Goal: Task Accomplishment & Management: Manage account settings

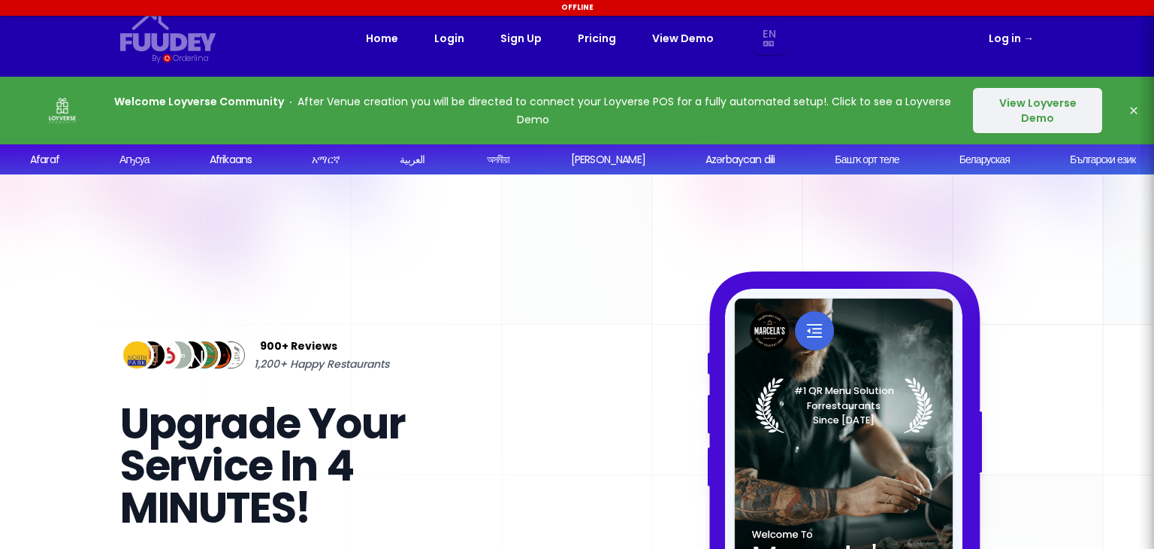
select select "en"
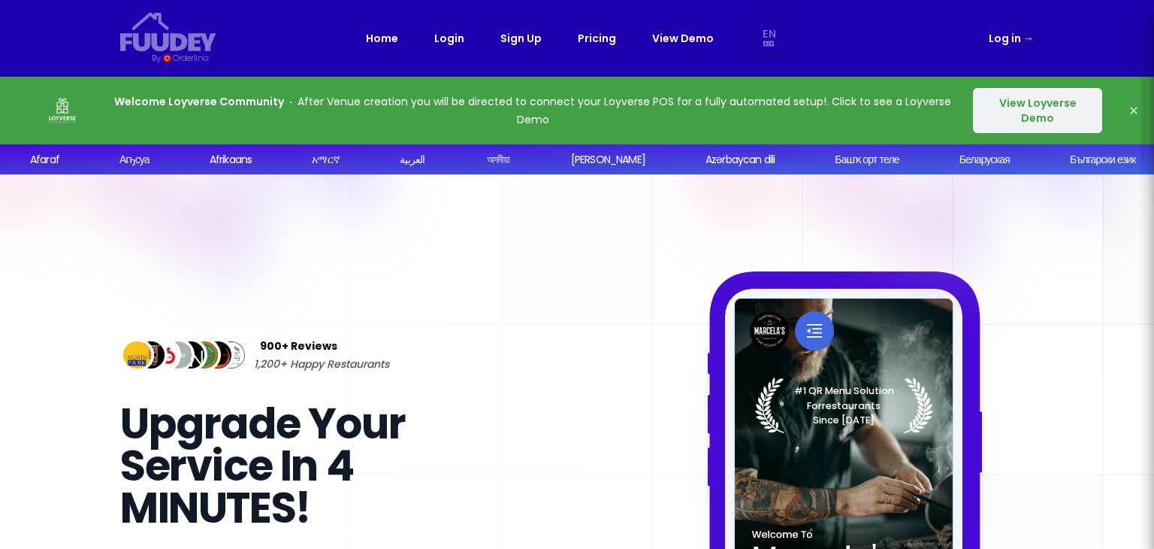
select select "en"
click at [445, 37] on link "Login" at bounding box center [449, 38] width 30 height 18
select select "en"
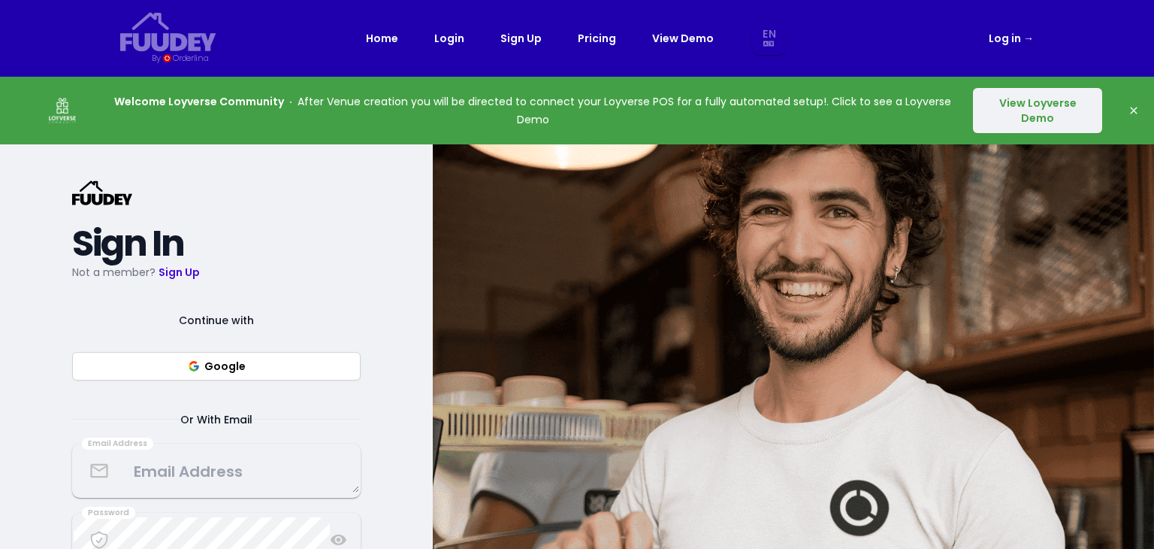
select select "en"
click at [249, 471] on textarea at bounding box center [217, 470] width 286 height 44
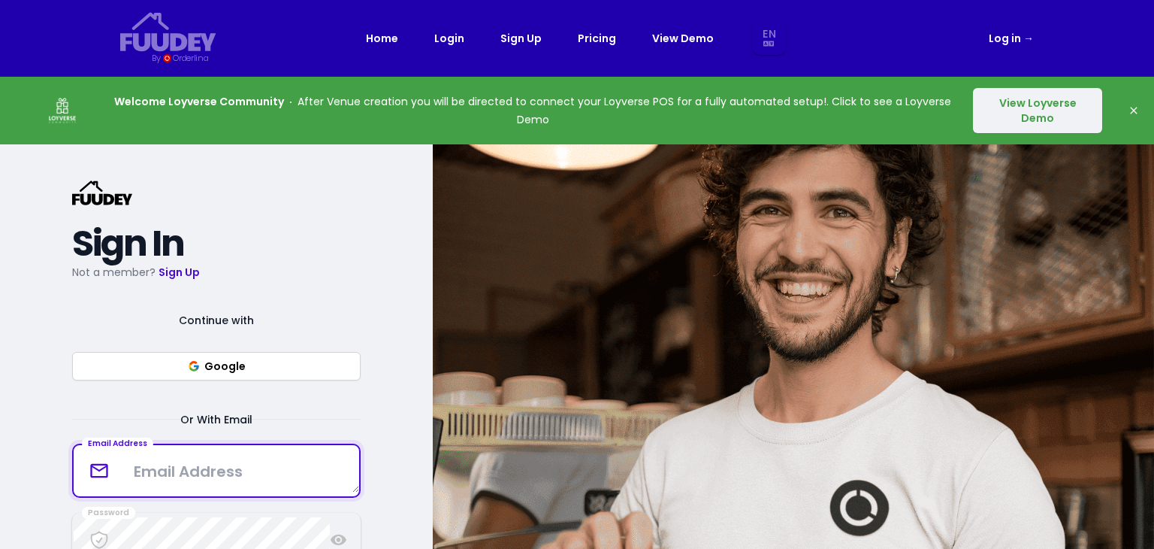
select select "en"
click at [231, 471] on textarea at bounding box center [217, 470] width 286 height 44
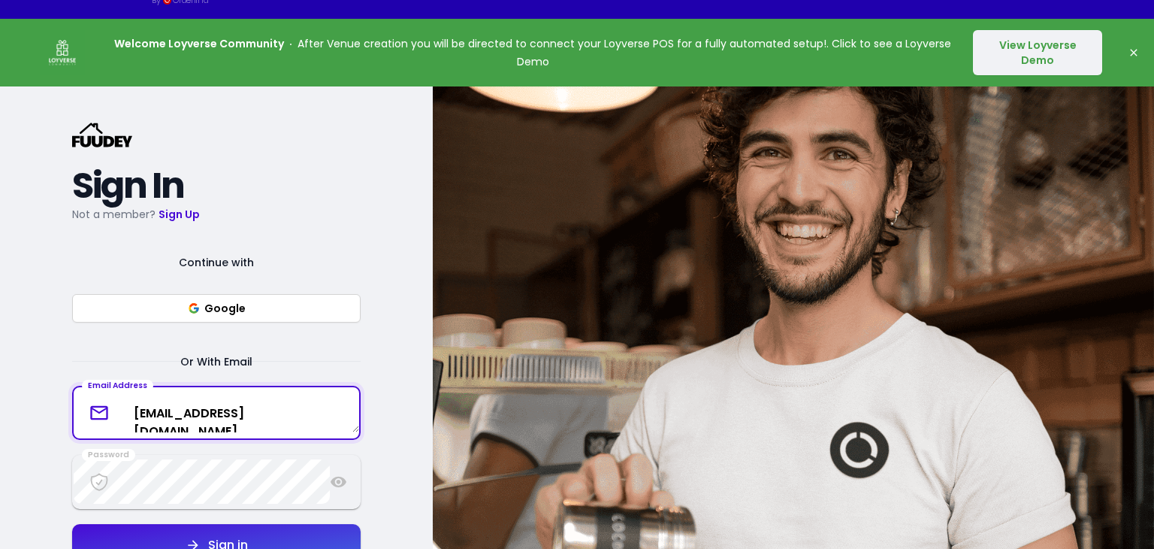
scroll to position [150, 0]
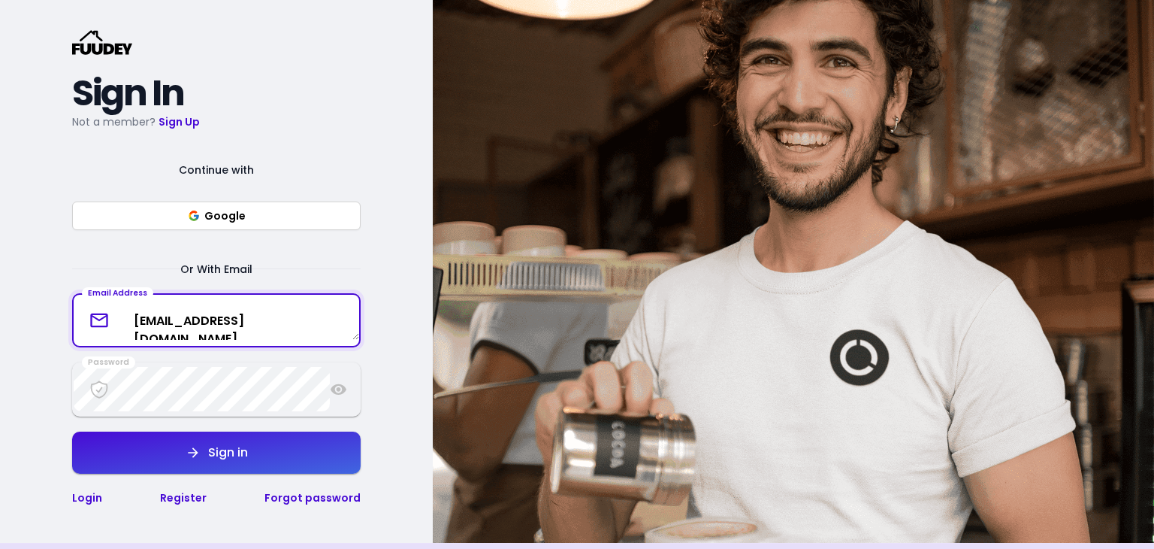
type textarea "kopihaus.byrbyts@gmail.com"
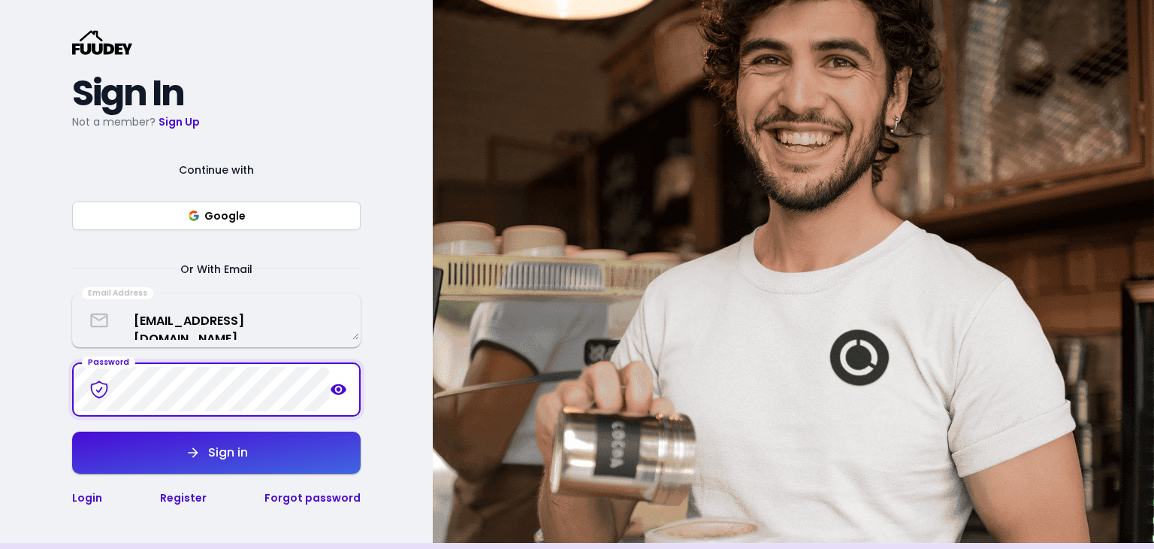
click at [340, 391] on icon at bounding box center [338, 389] width 17 height 18
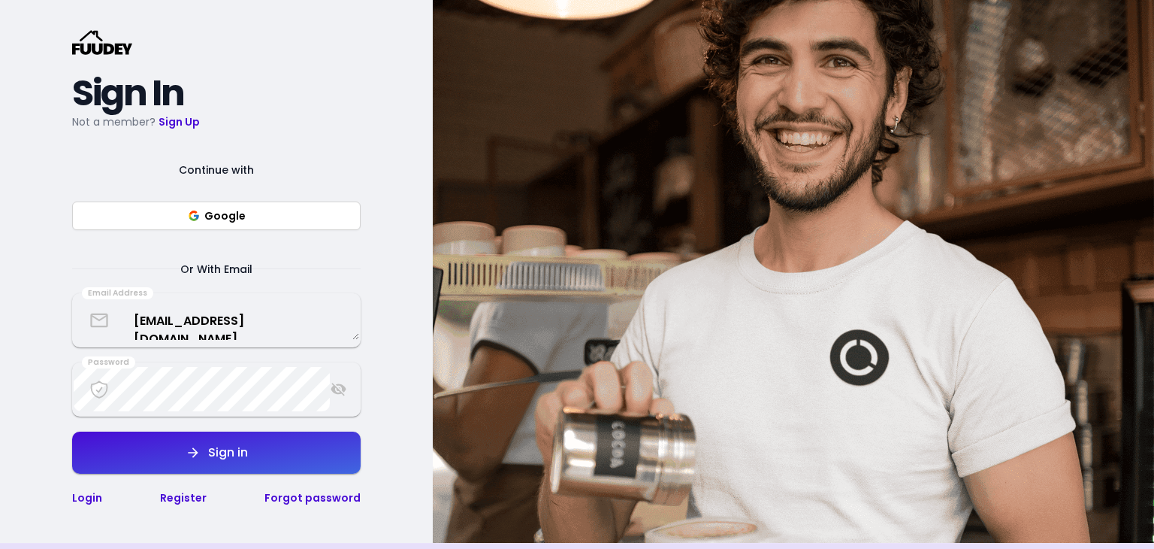
click at [337, 392] on icon at bounding box center [338, 389] width 17 height 18
click at [270, 214] on button "Google" at bounding box center [216, 215] width 289 height 29
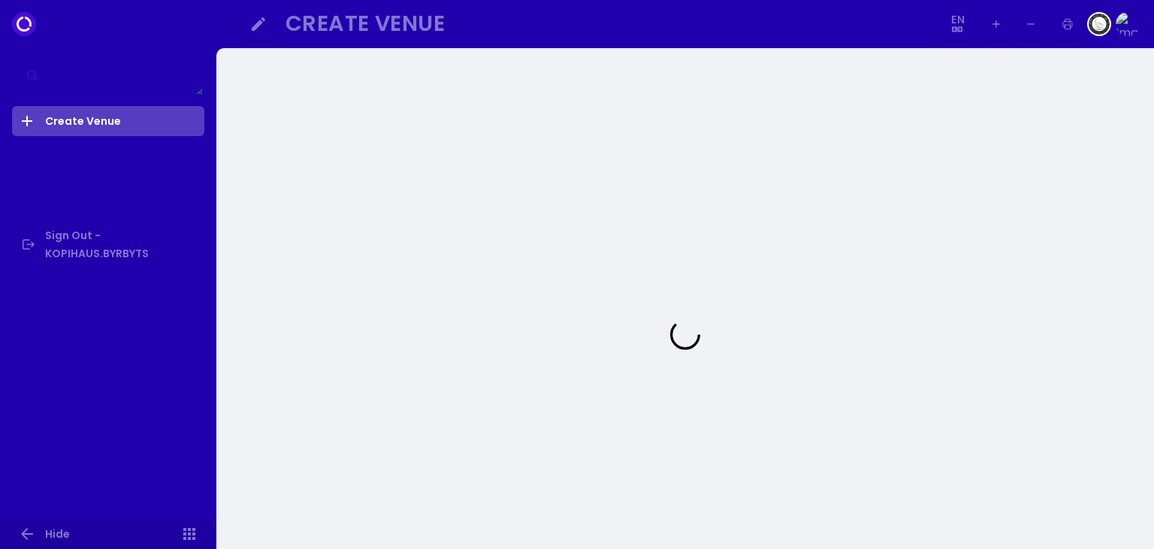
select select "en"
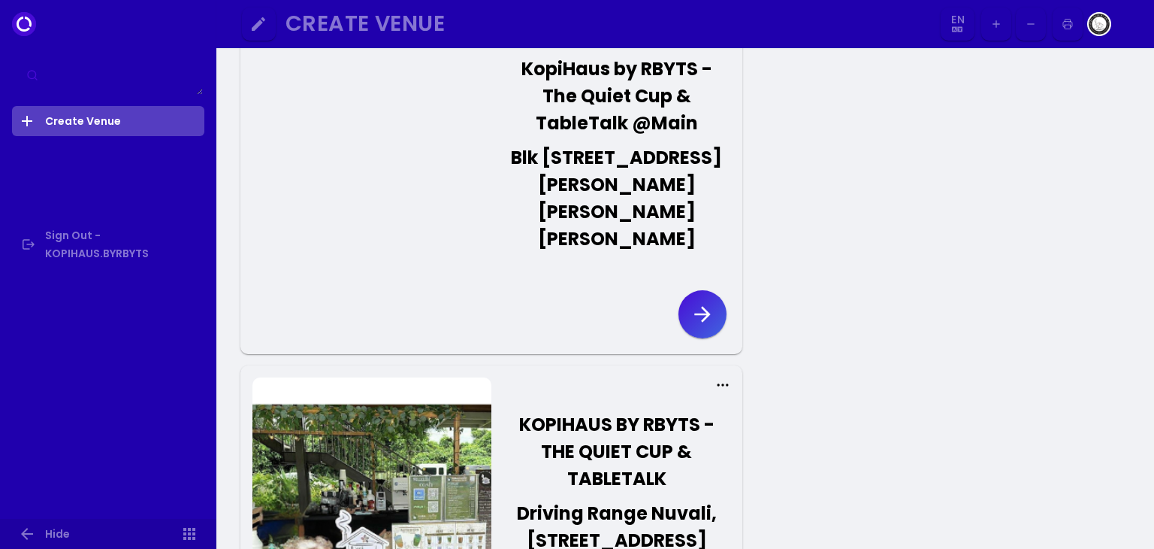
scroll to position [301, 0]
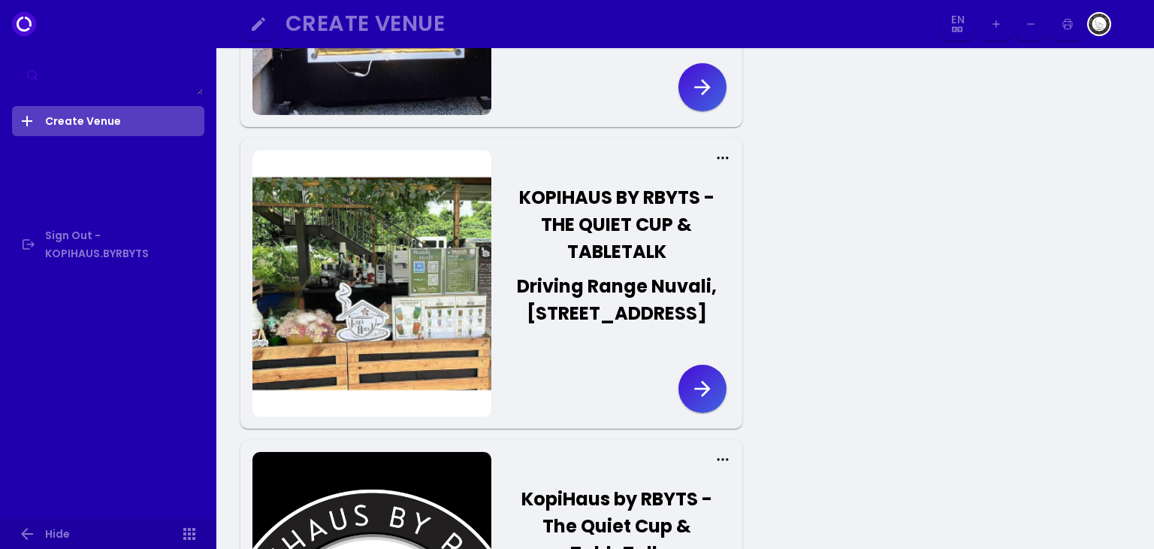
click at [698, 401] on icon "button" at bounding box center [703, 388] width 24 height 24
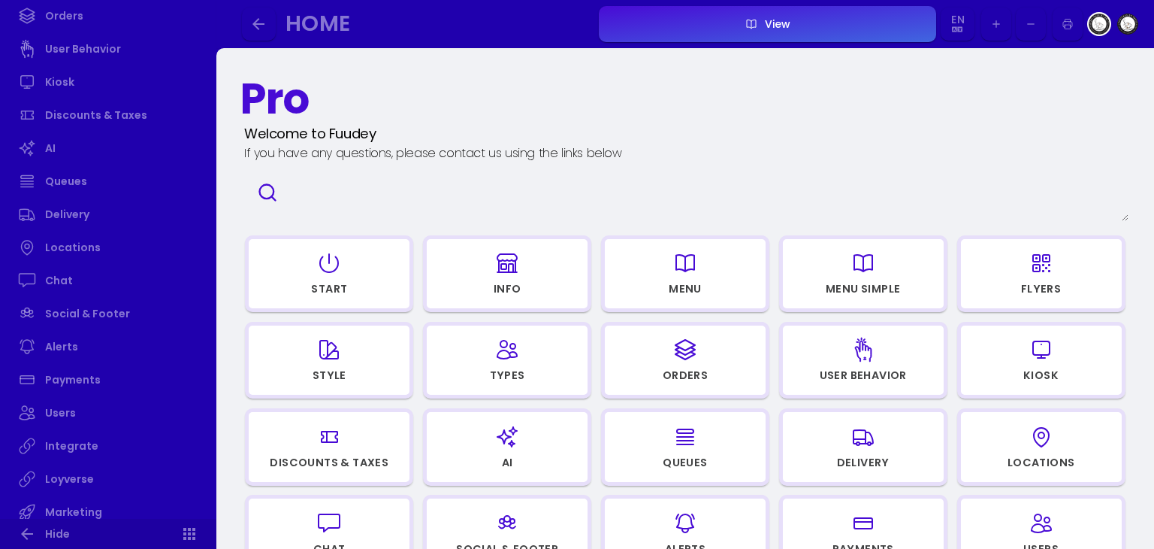
scroll to position [451, 0]
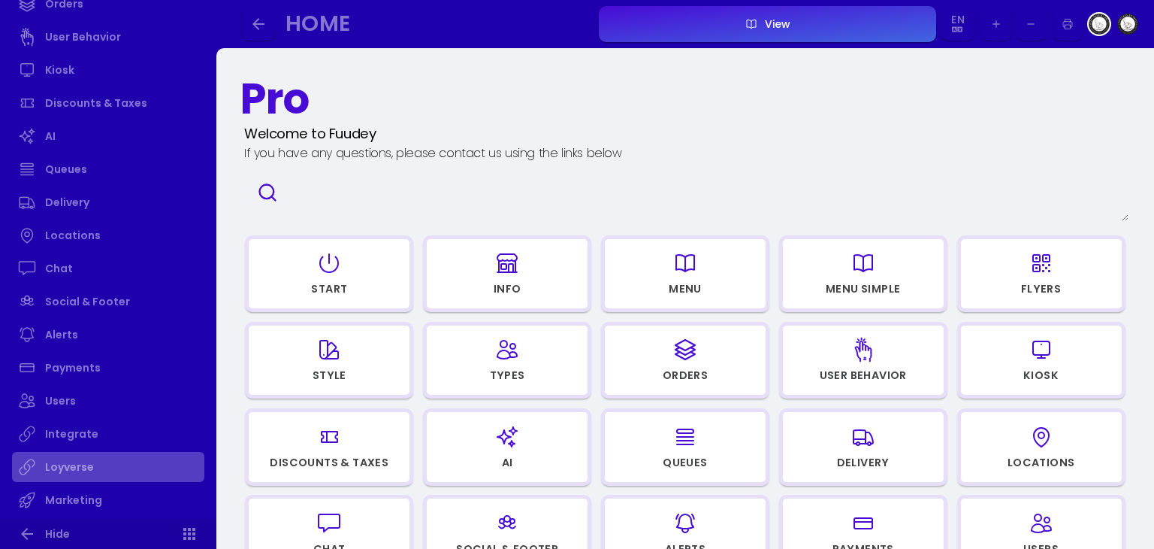
click at [71, 464] on link "Loyverse" at bounding box center [108, 467] width 192 height 30
select select "40615a60-500d-4029-9b08-6f04fd0d7d3e"
select select "c4840b10-f2b3-4bed-a343-0993278e26a9"
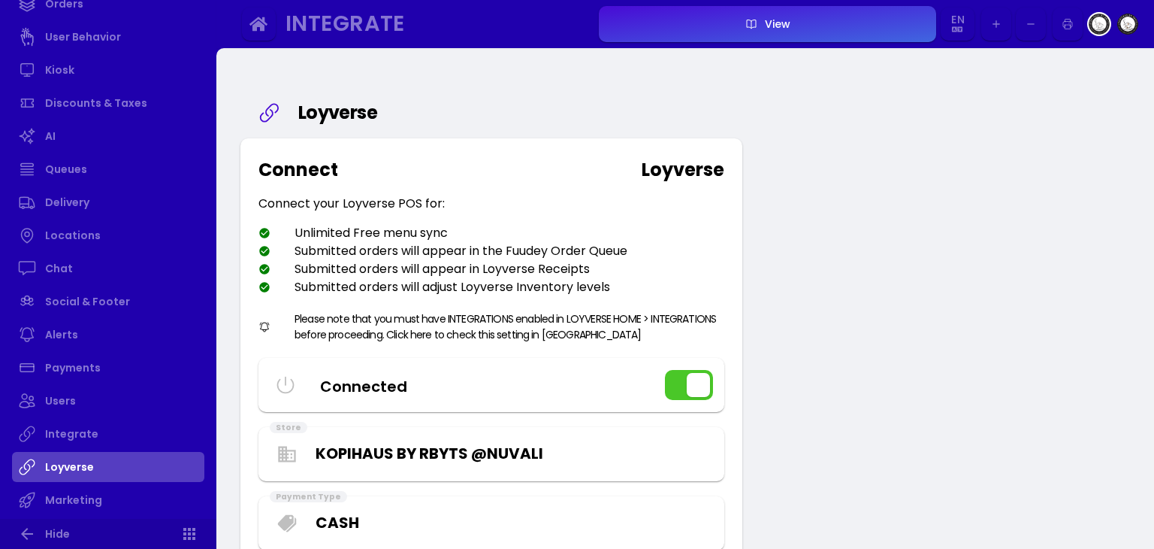
scroll to position [376, 0]
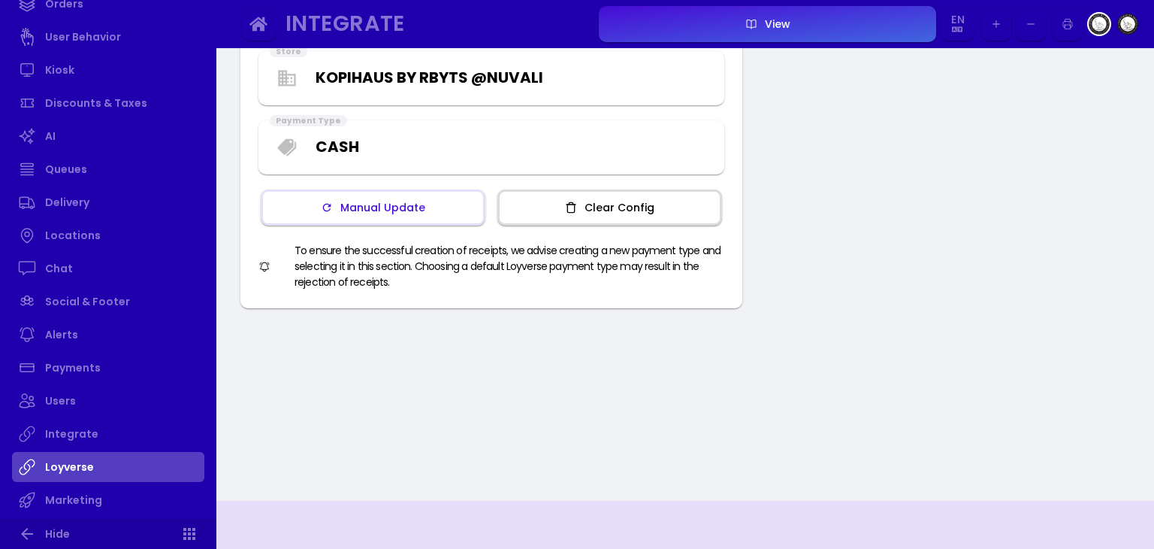
click at [413, 216] on button "Manual Update" at bounding box center [373, 207] width 225 height 36
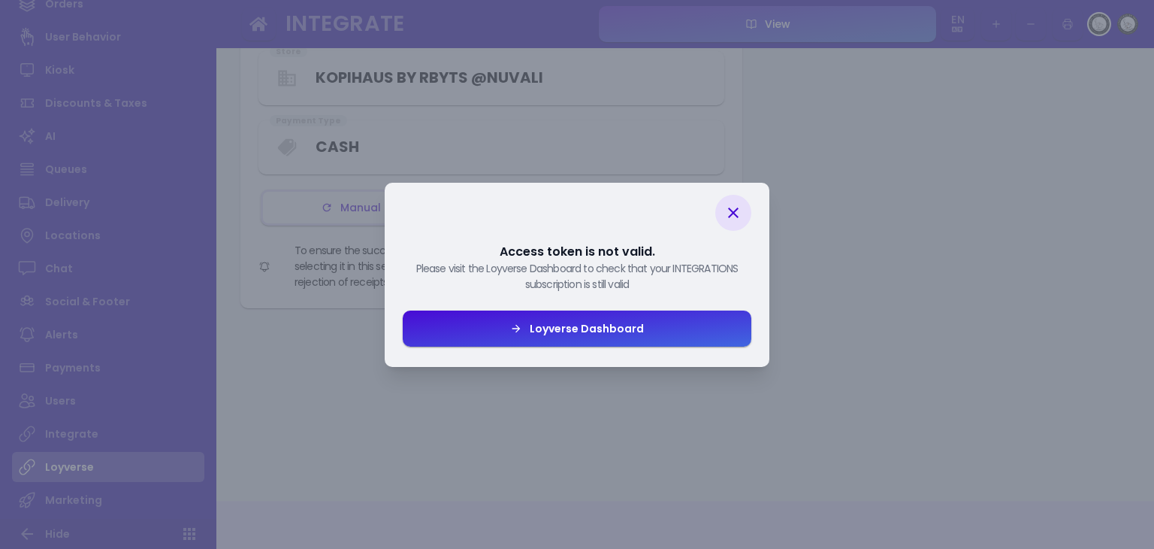
click at [578, 328] on div "Loyverse Dashboard" at bounding box center [583, 328] width 122 height 11
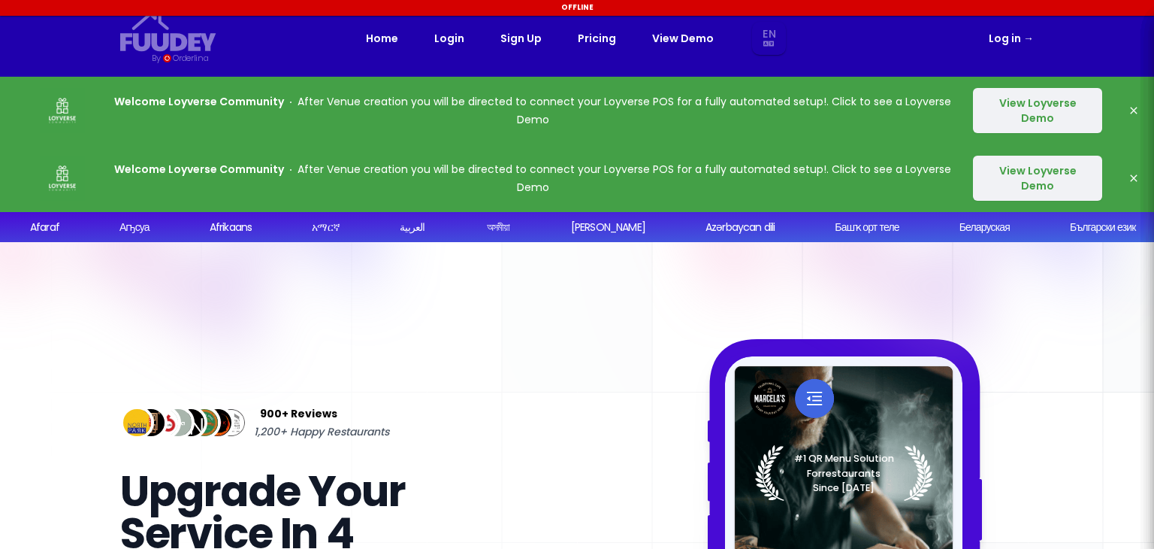
select select "en"
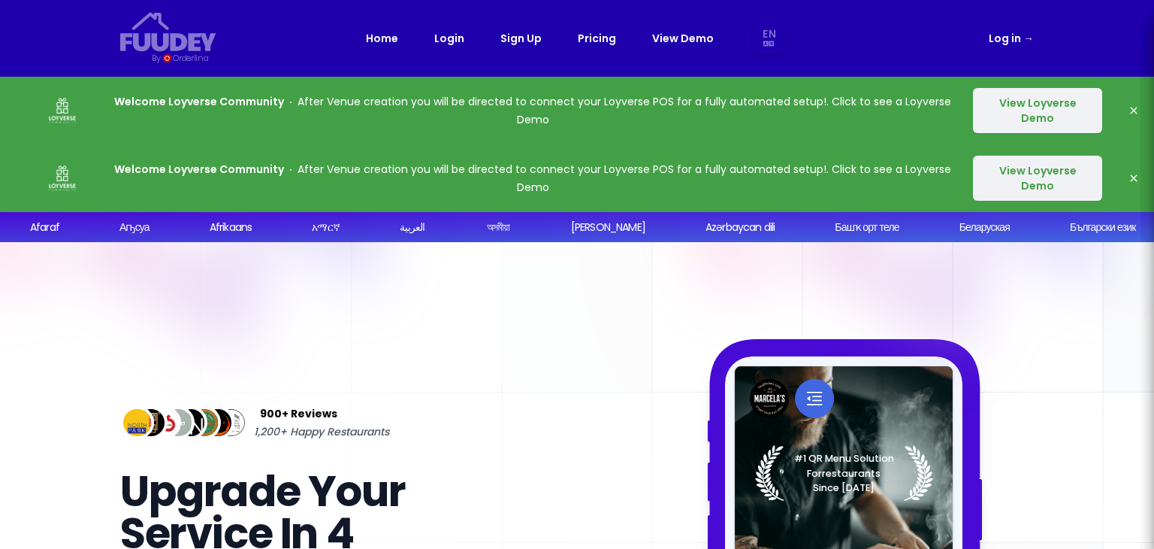
select select "en"
click at [448, 45] on link "Login" at bounding box center [449, 38] width 30 height 18
select select "en"
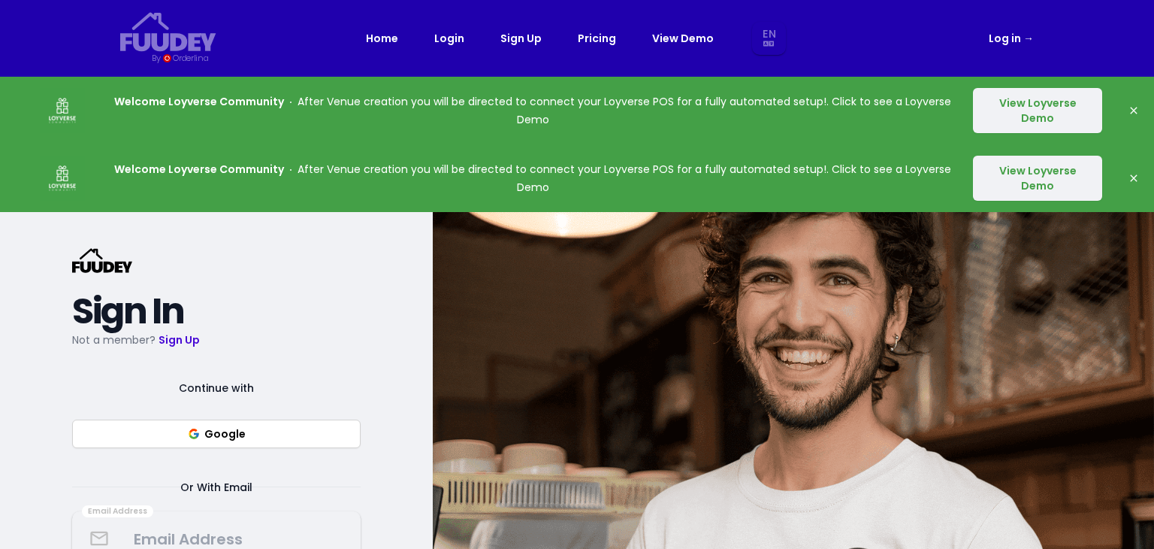
click at [225, 434] on button "Google" at bounding box center [216, 433] width 289 height 29
select select "en"
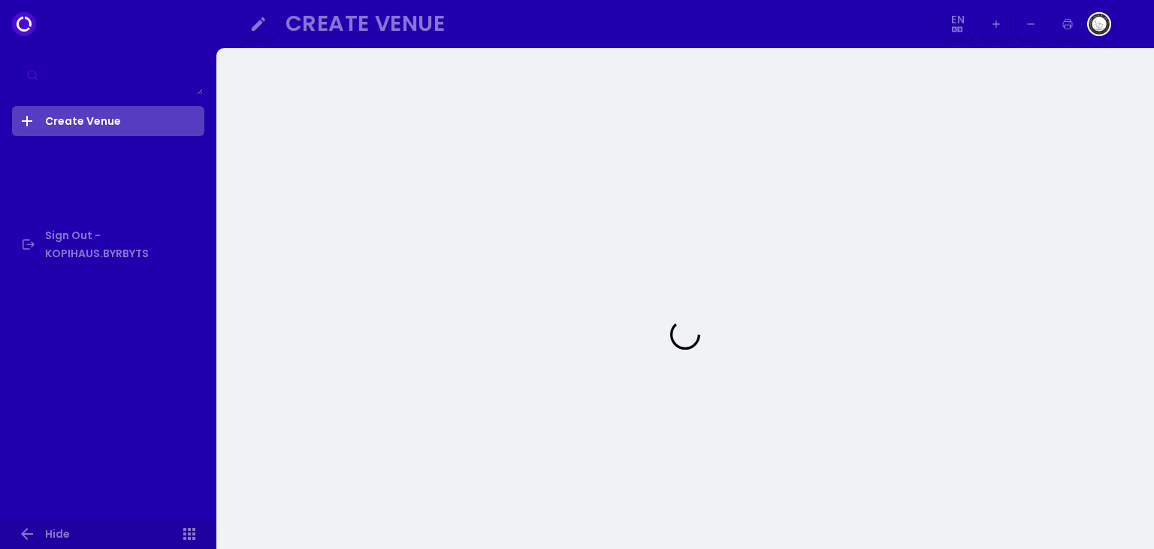
select select "en"
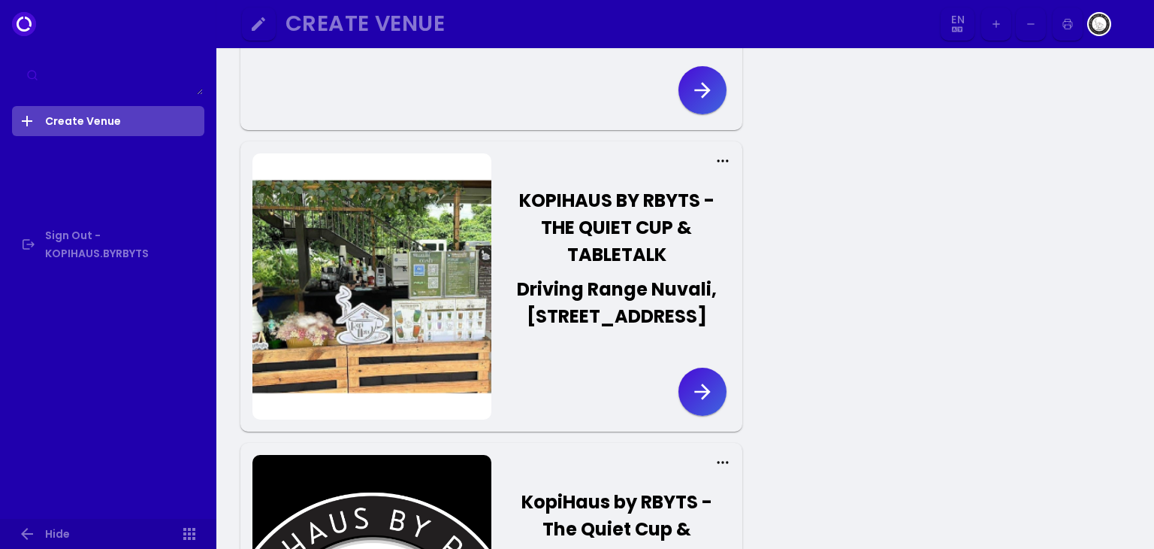
scroll to position [301, 0]
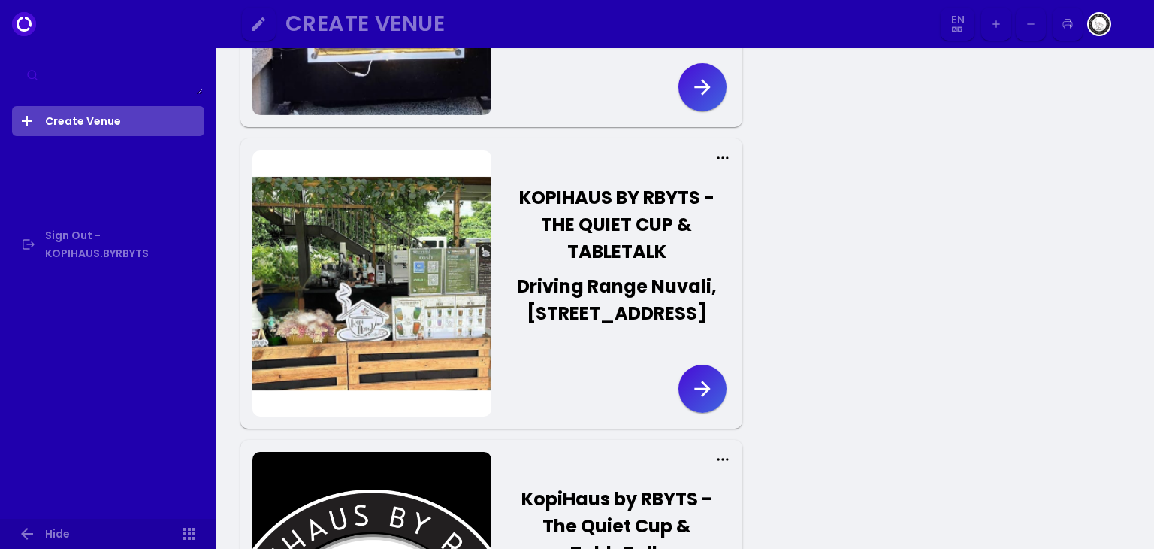
click at [697, 401] on icon "button" at bounding box center [703, 388] width 24 height 24
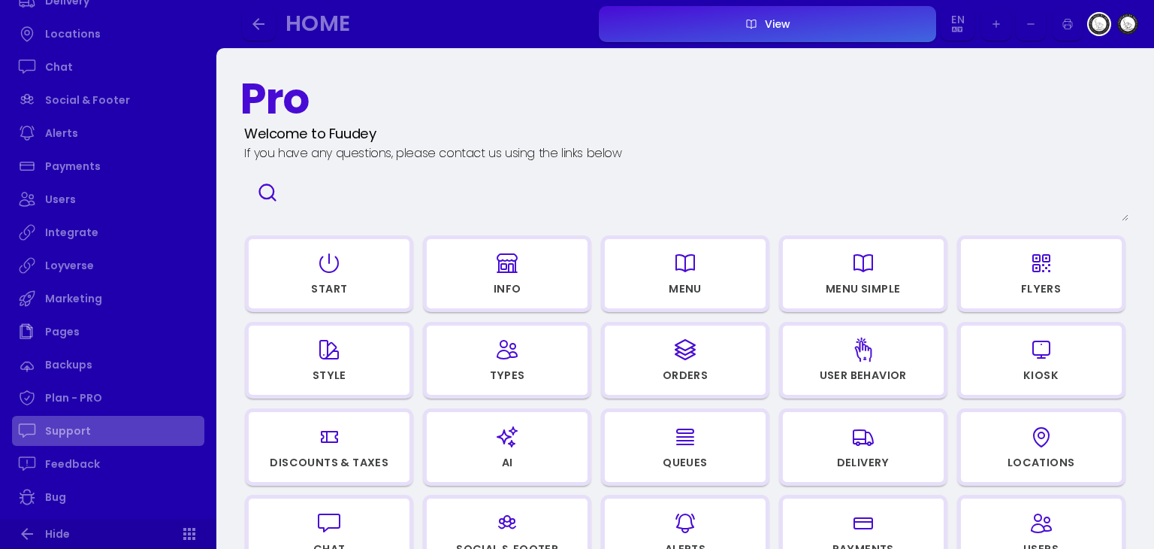
scroll to position [676, 0]
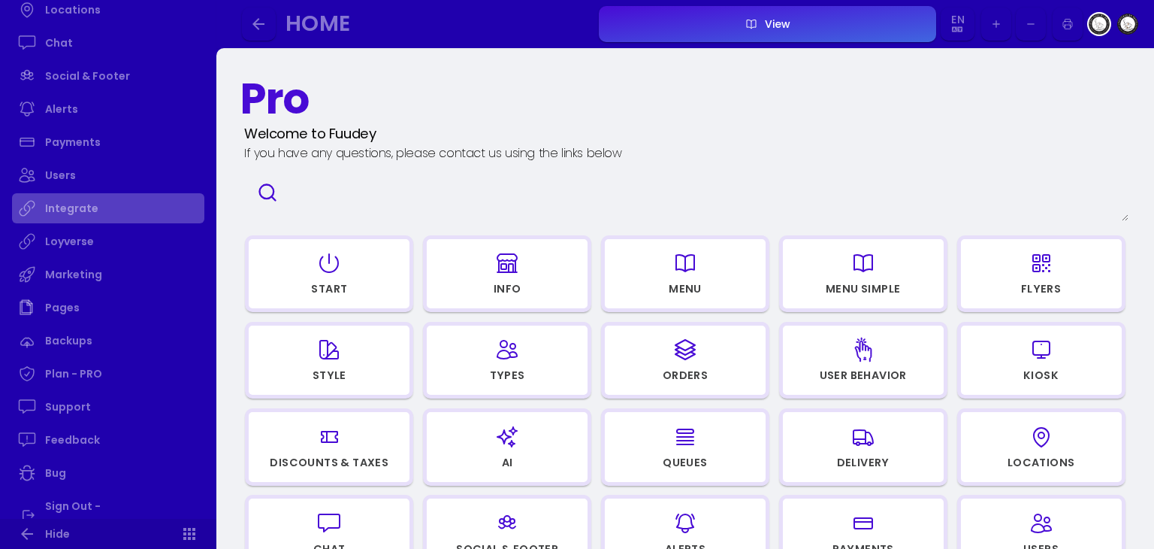
click at [83, 208] on link "Integrate" at bounding box center [108, 208] width 192 height 30
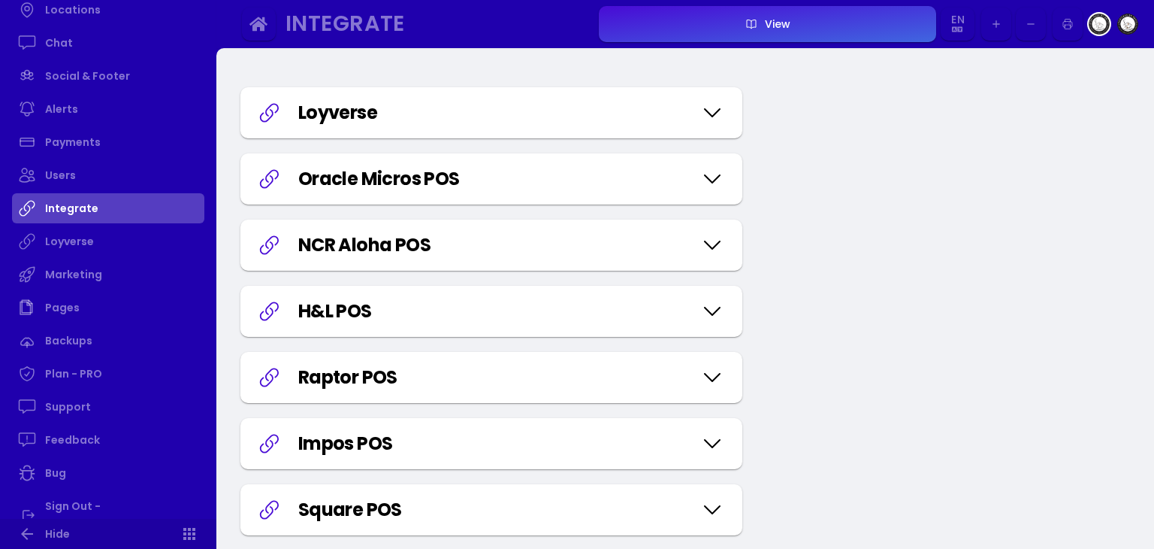
click at [705, 117] on icon at bounding box center [712, 112] width 24 height 75
select select "40615a60-500d-4029-9b08-6f04fd0d7d3e"
select select "c4840b10-f2b3-4bed-a343-0993278e26a9"
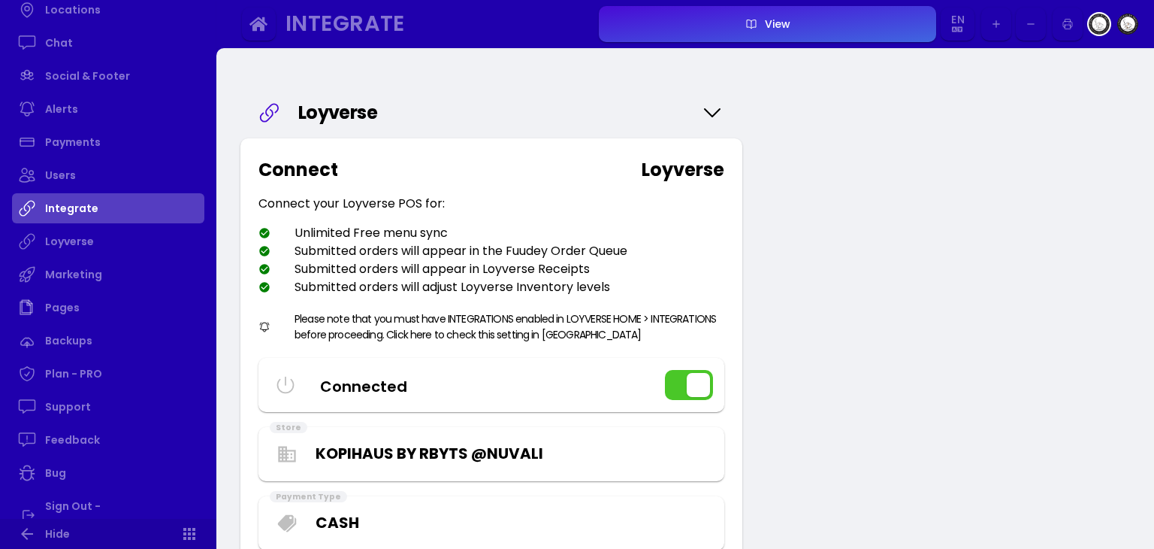
click at [468, 449] on select "Select Store KOPIHAUS BY RBYTS @Nuvali KOPIHAUS BY RBYTS @Main KOPIHAUS BY RBYT…" at bounding box center [513, 453] width 394 height 23
click at [316, 442] on select "Select Store KOPIHAUS BY RBYTS @Nuvali KOPIHAUS BY RBYTS @Main KOPIHAUS BY RBYT…" at bounding box center [513, 453] width 394 height 23
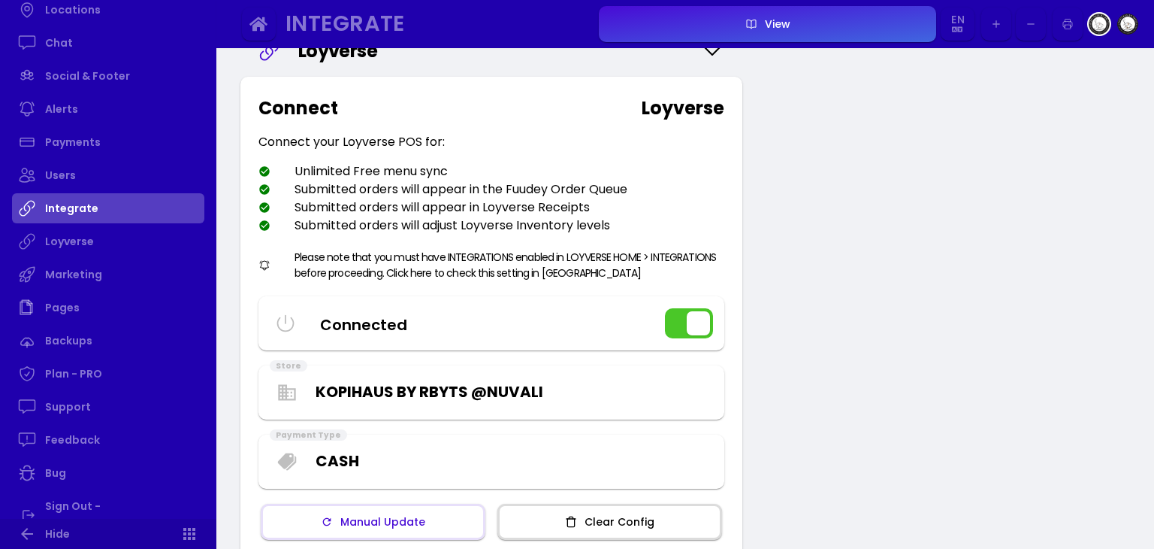
scroll to position [150, 0]
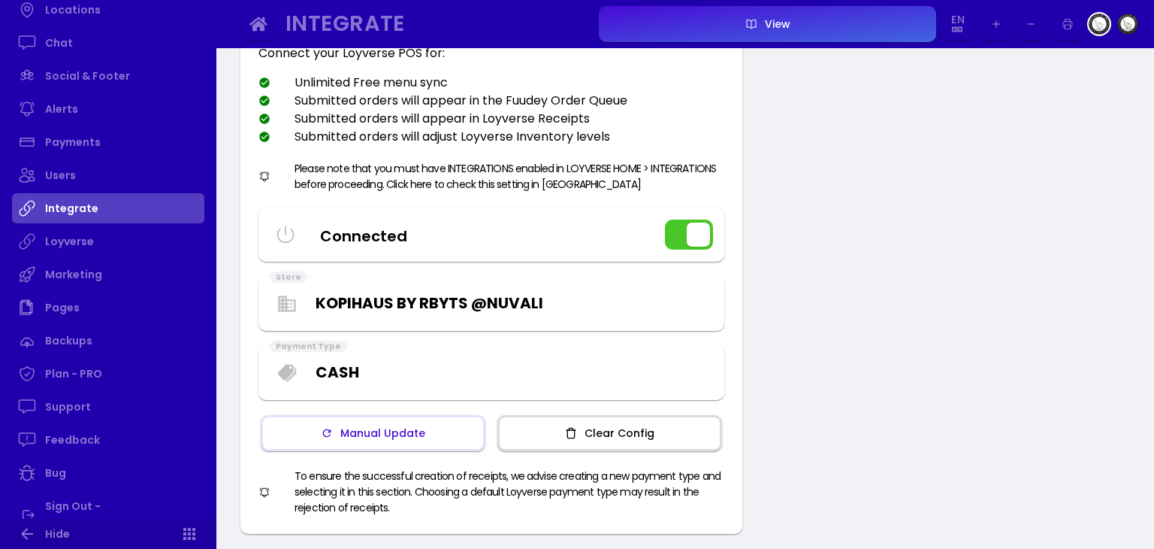
click at [442, 434] on button "Manual Update" at bounding box center [373, 433] width 225 height 36
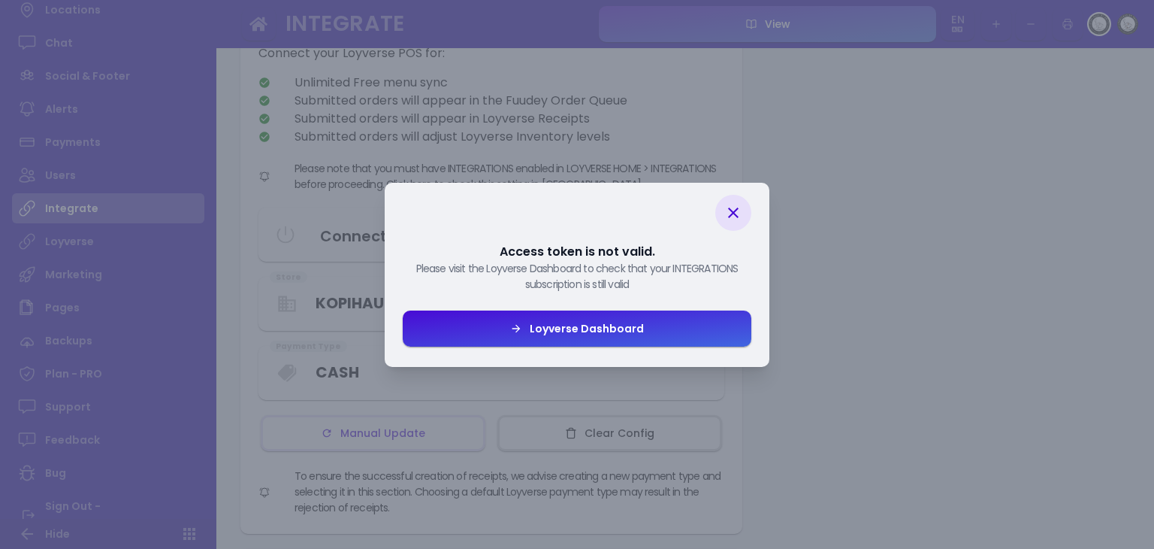
click at [612, 324] on div "Loyverse Dashboard" at bounding box center [583, 328] width 122 height 11
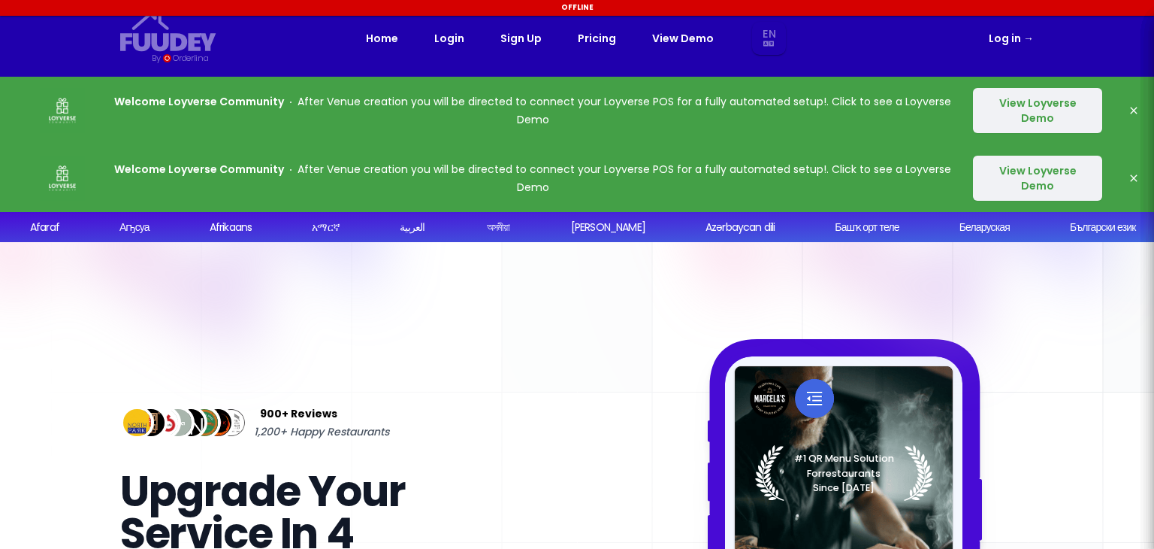
select select "en"
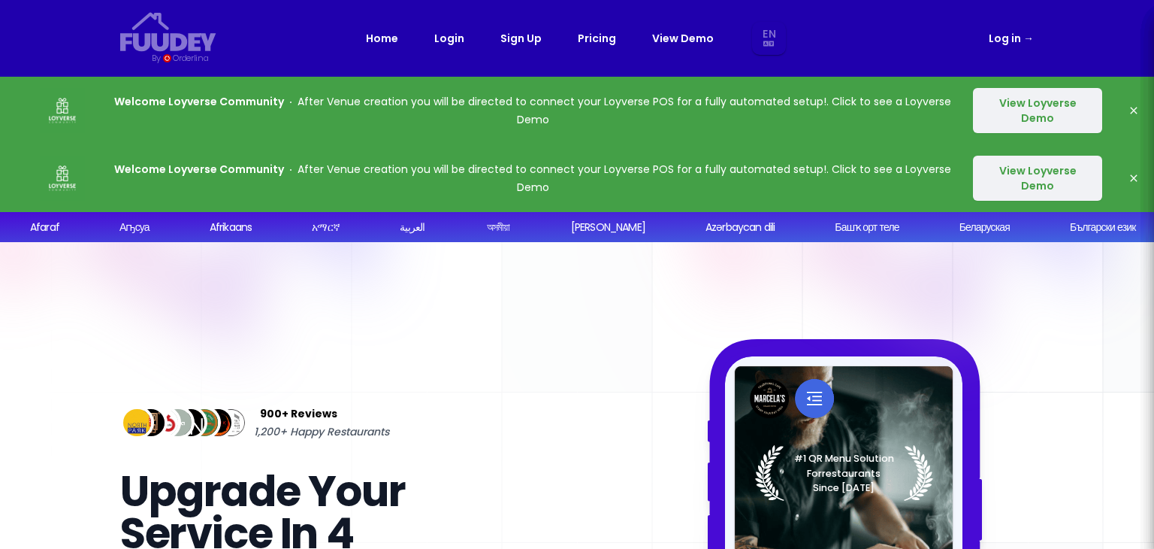
select select "en"
click at [449, 37] on link "Login" at bounding box center [449, 38] width 30 height 18
select select "en"
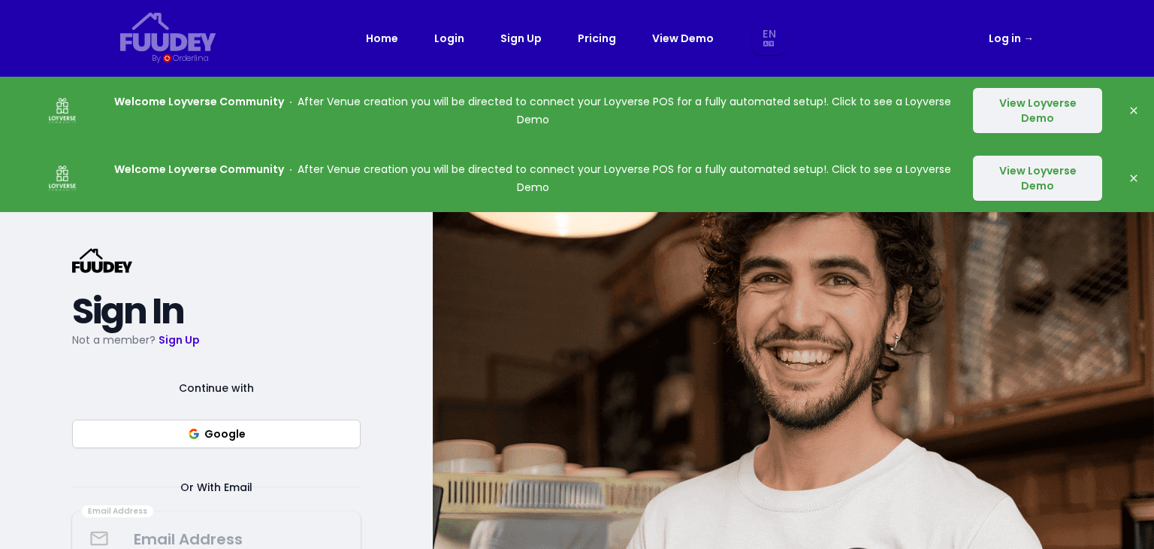
select select "en"
click at [211, 434] on button "Google" at bounding box center [216, 433] width 289 height 29
select select "en"
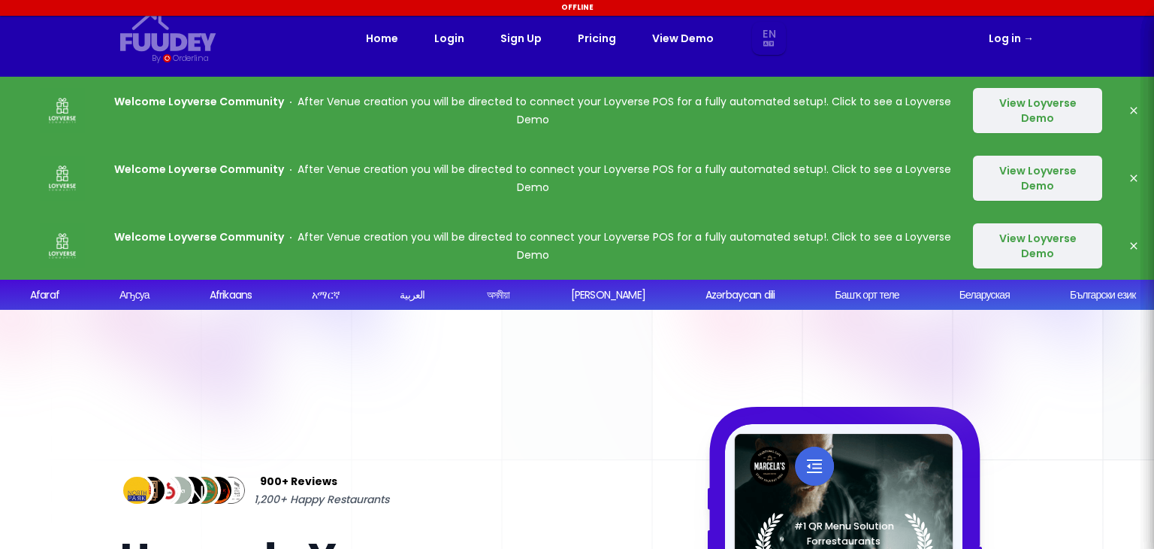
select select "en"
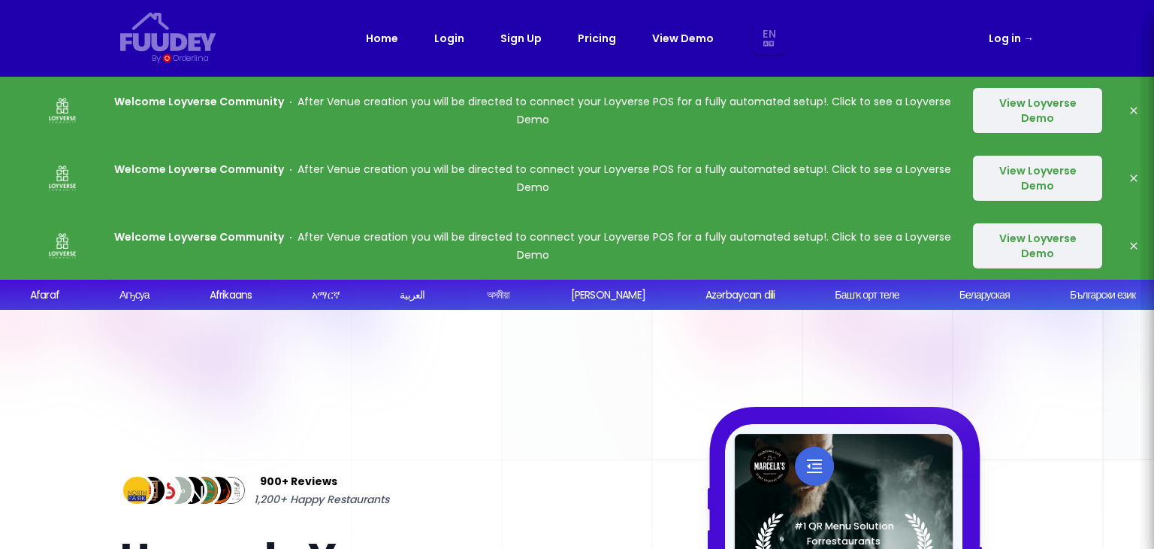
select select "en"
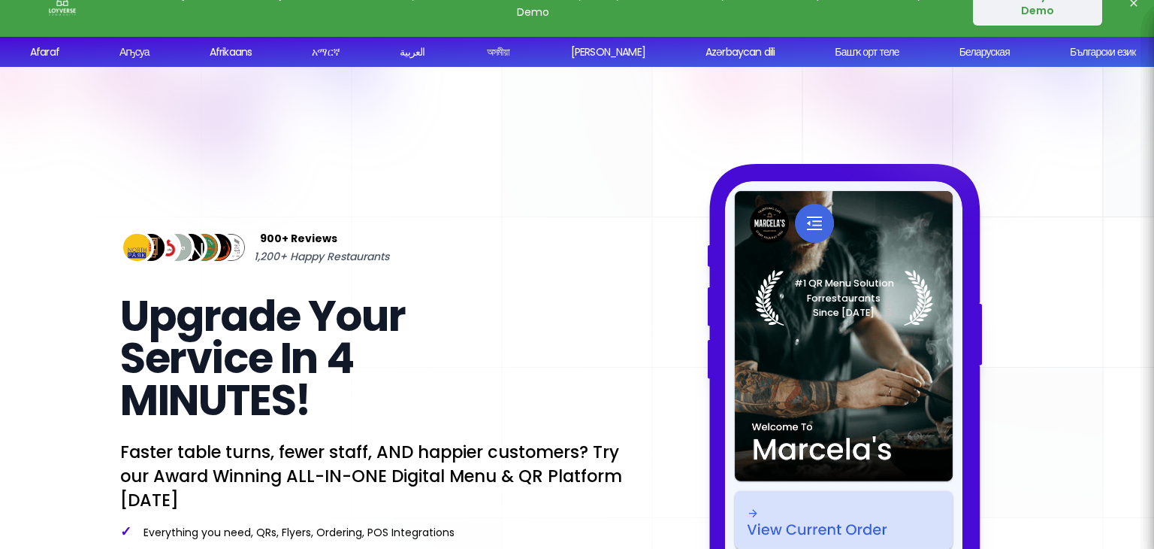
scroll to position [376, 0]
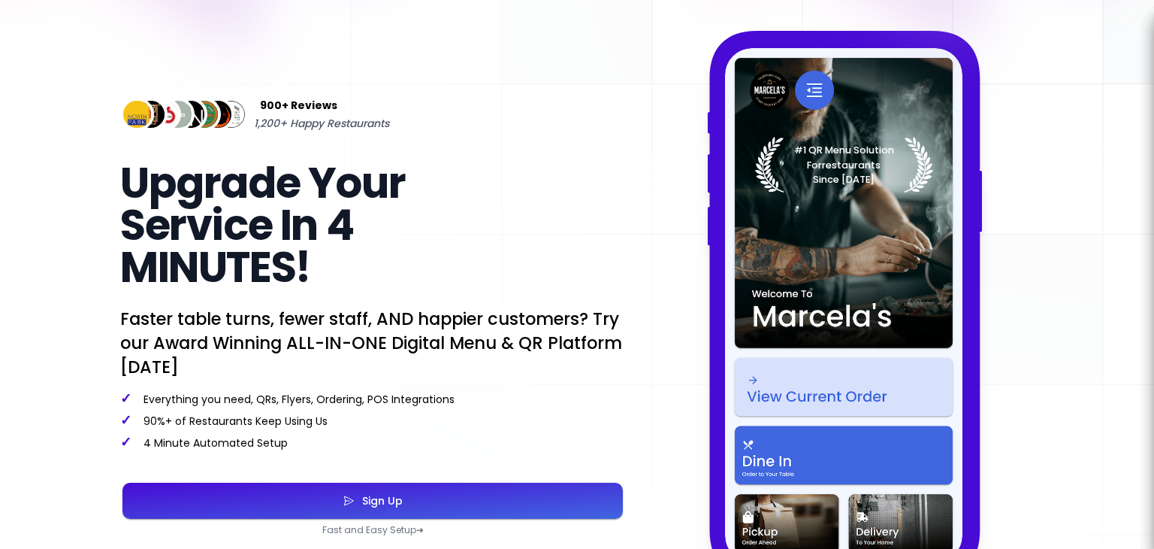
select select "en"
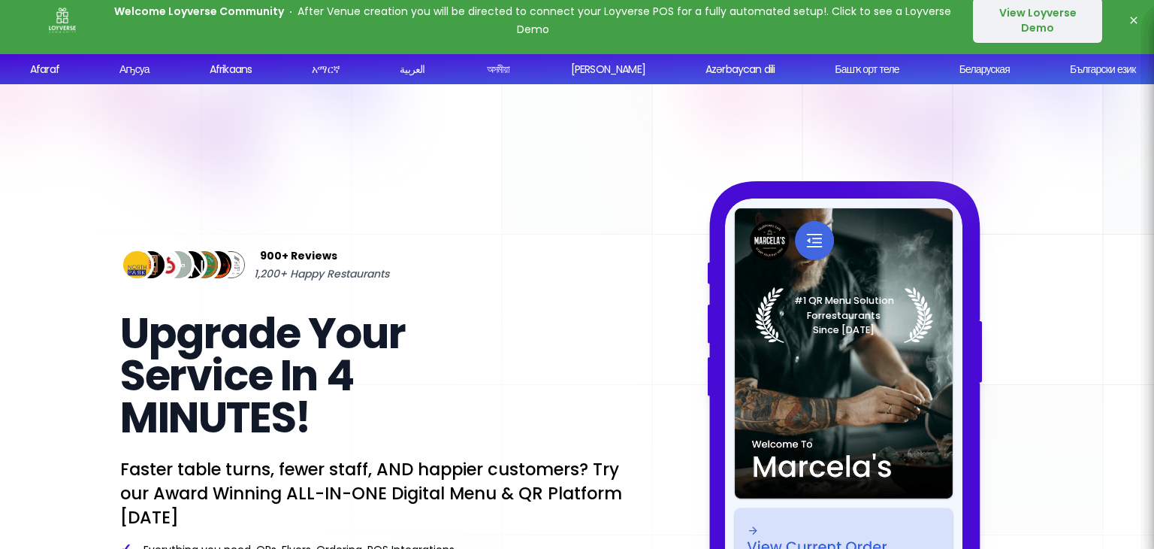
scroll to position [0, 0]
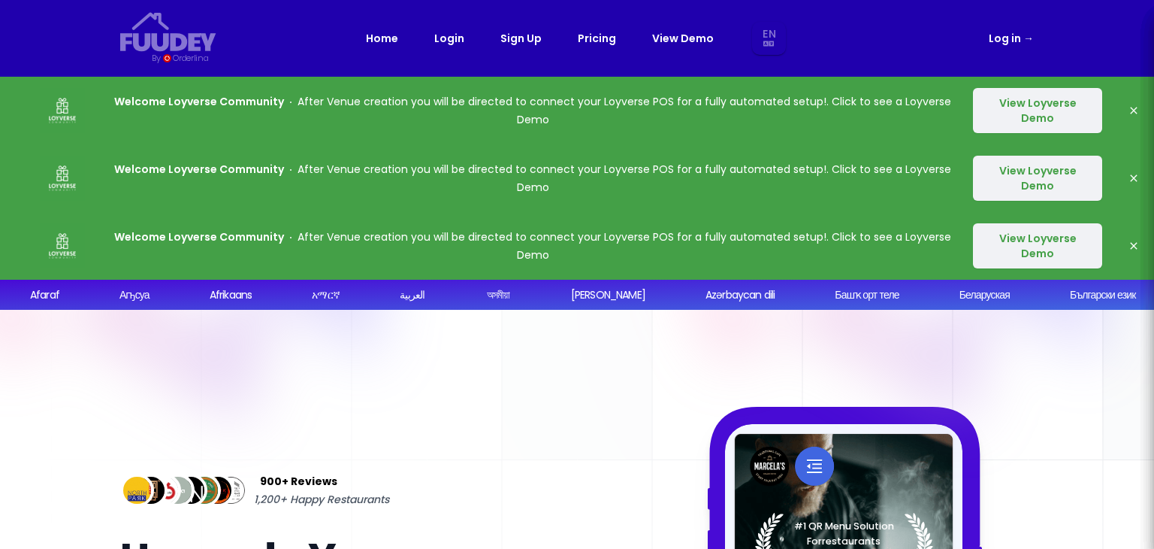
click at [1011, 41] on link "Log in →" at bounding box center [1011, 38] width 45 height 18
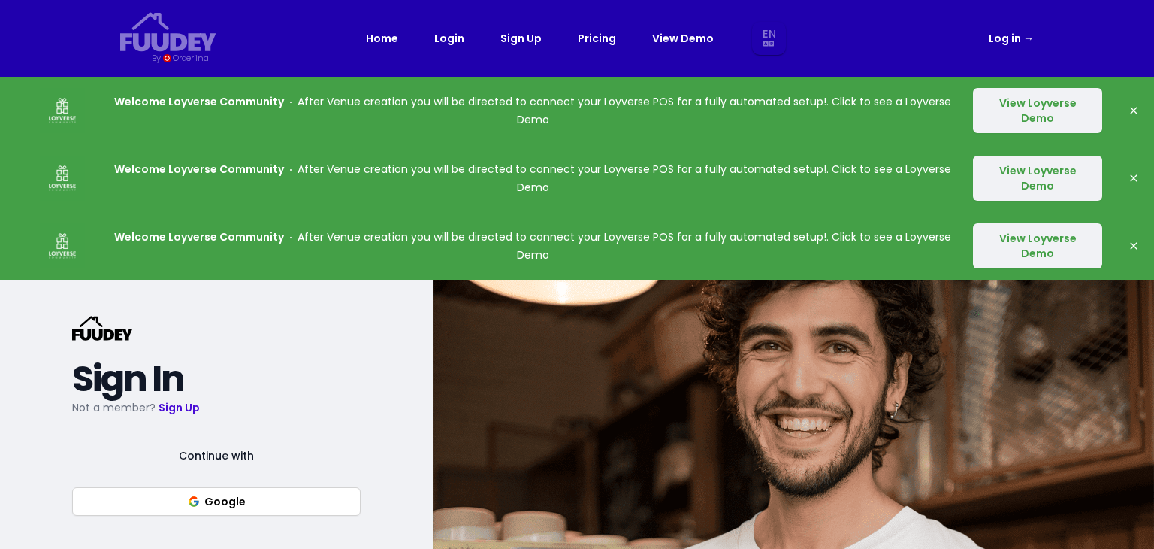
select select "en"
click at [240, 500] on button "Google" at bounding box center [216, 501] width 289 height 29
select select "en"
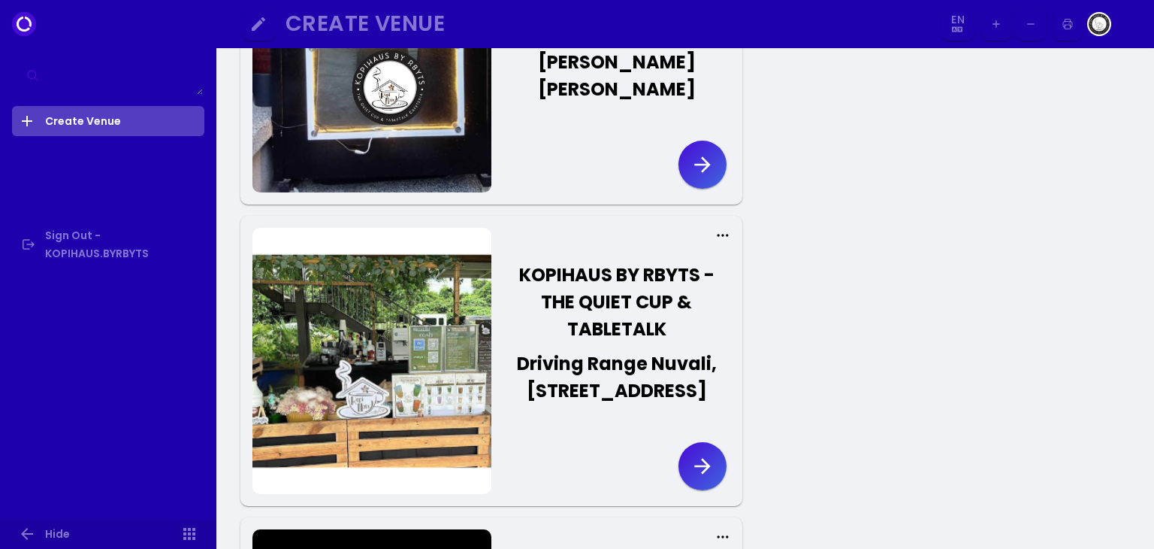
scroll to position [225, 0]
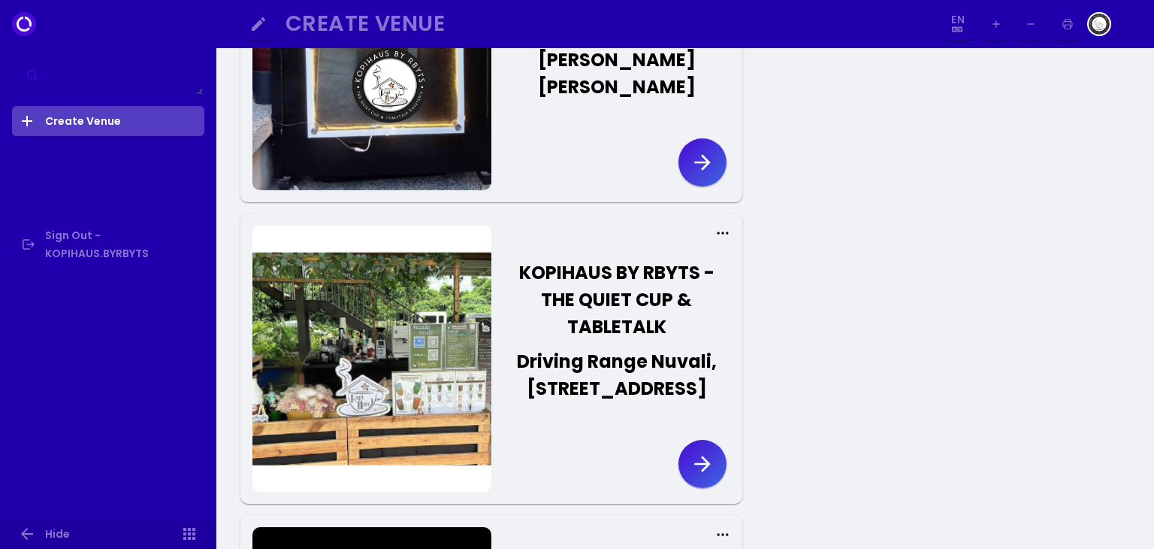
click at [704, 476] on icon "button" at bounding box center [703, 464] width 24 height 24
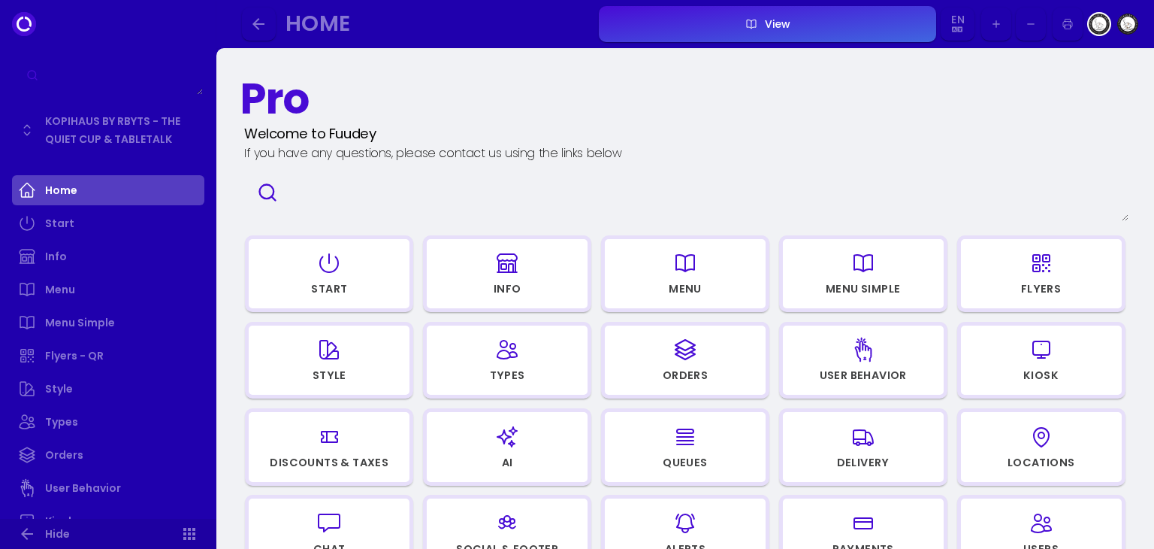
click at [333, 298] on div "Start" at bounding box center [328, 291] width 159 height 20
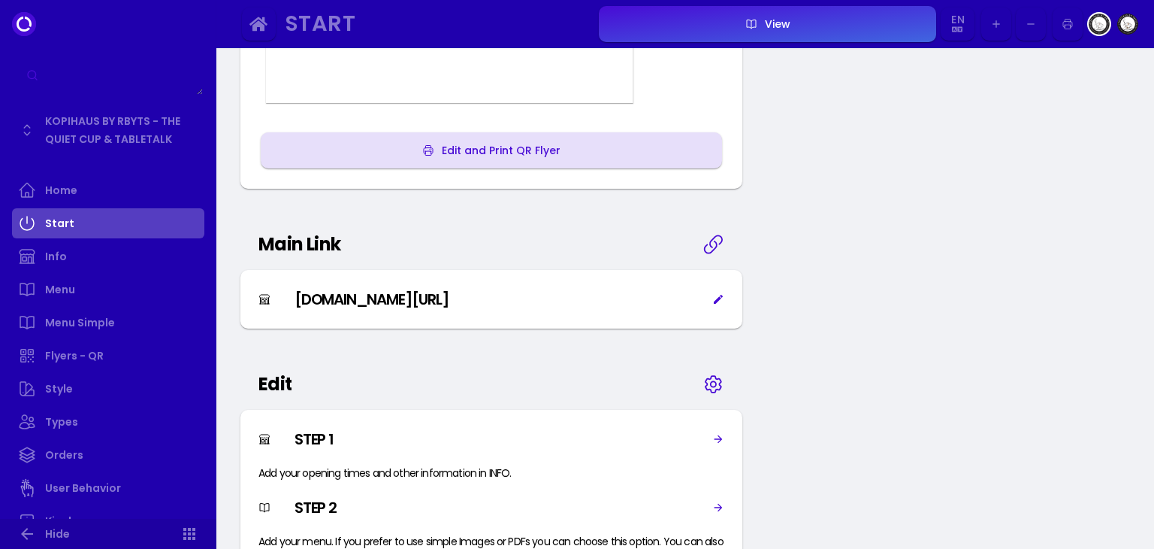
scroll to position [676, 0]
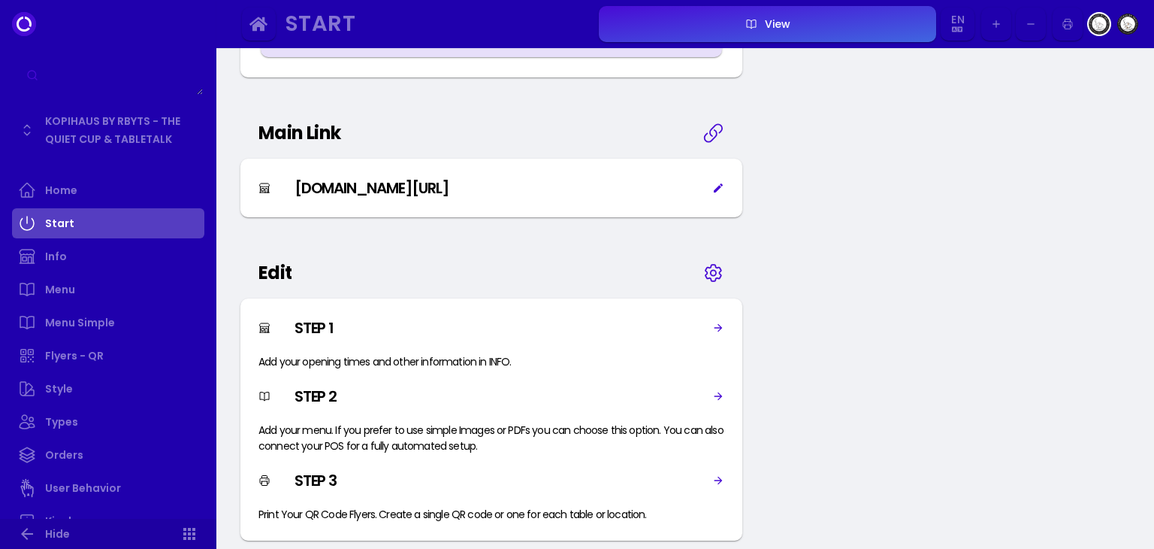
click at [718, 402] on icon at bounding box center [718, 396] width 12 height 12
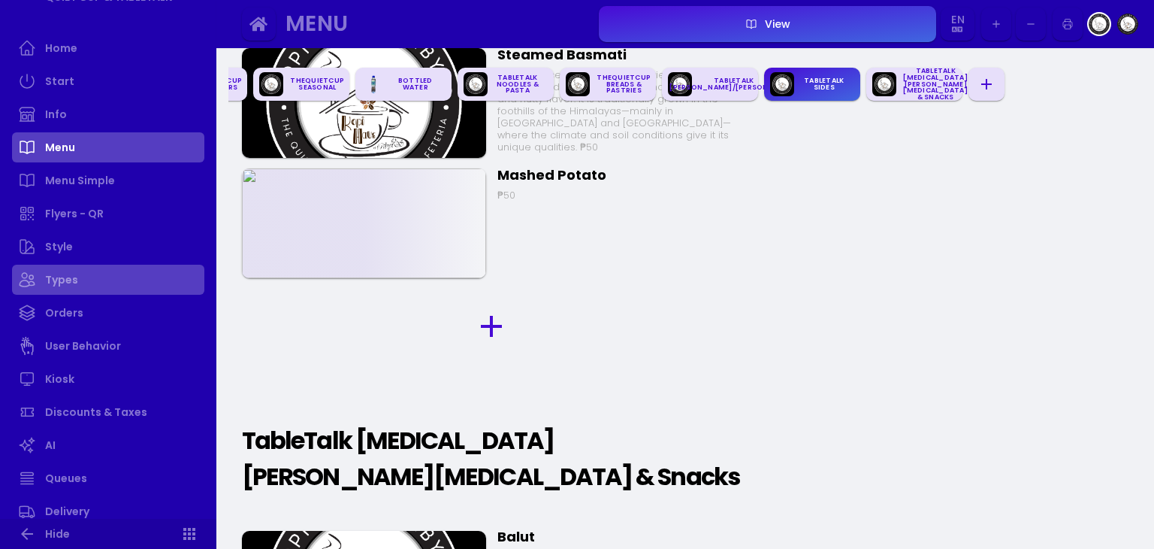
scroll to position [150, 0]
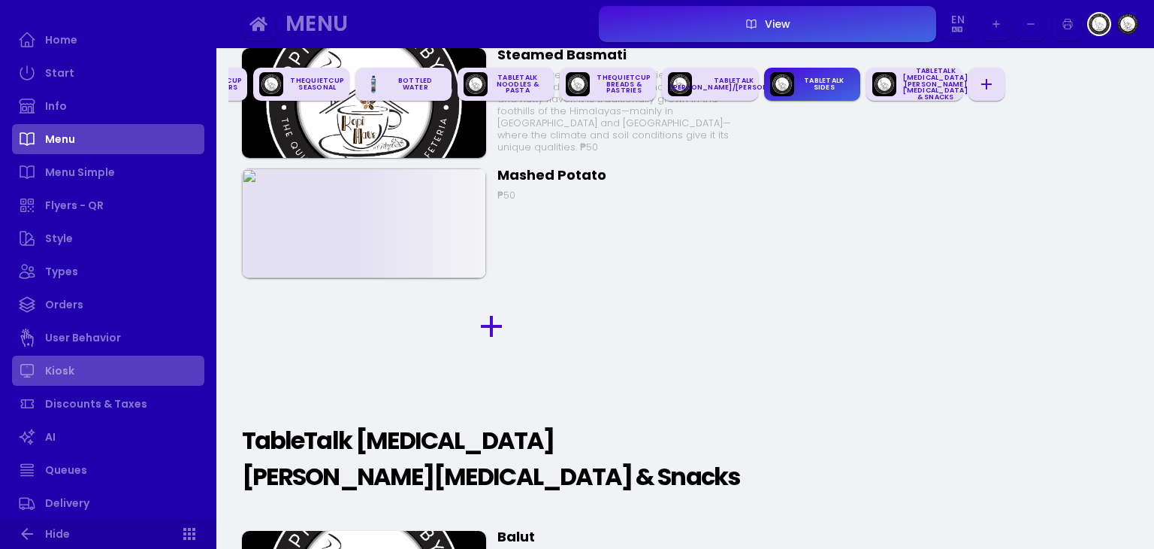
click at [59, 379] on link "Kiosk" at bounding box center [108, 370] width 192 height 30
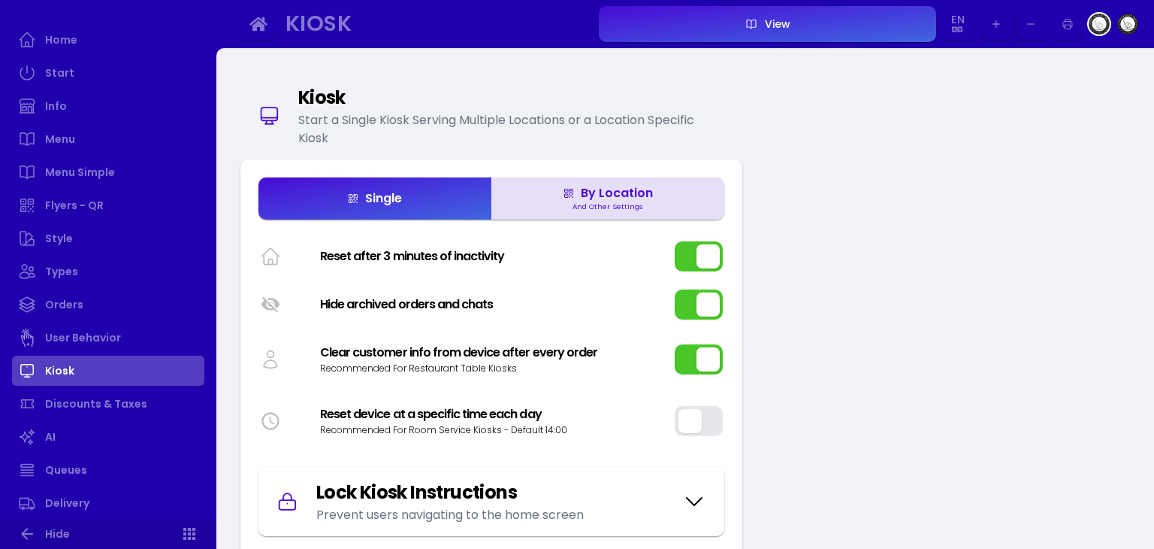
click at [683, 254] on button "button" at bounding box center [699, 256] width 48 height 30
click at [688, 305] on button "button" at bounding box center [699, 304] width 48 height 30
click at [691, 366] on button "button" at bounding box center [699, 359] width 48 height 30
click at [600, 198] on div "By Location" at bounding box center [608, 193] width 90 height 12
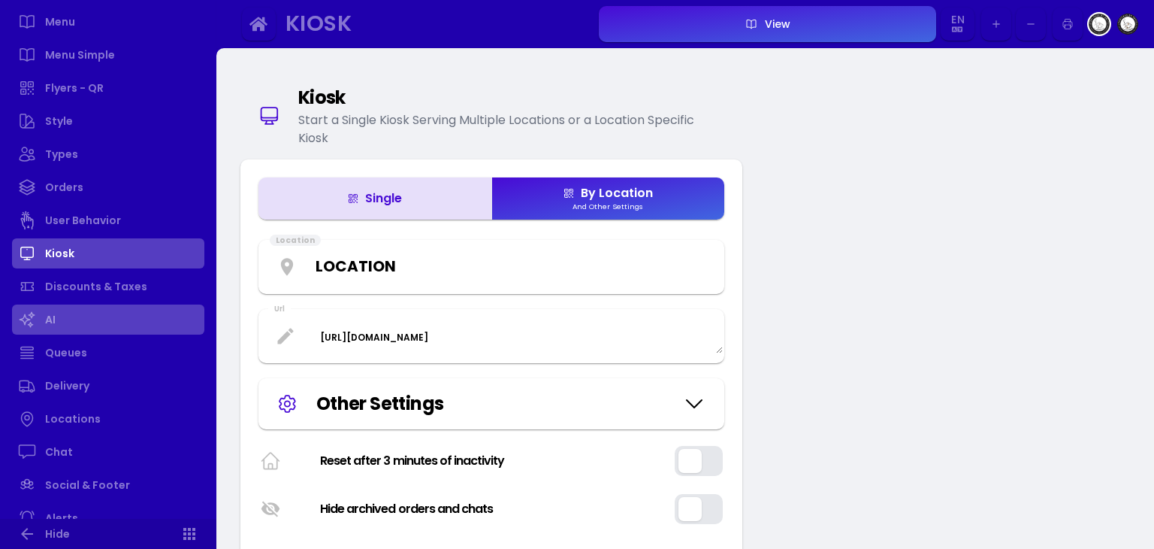
scroll to position [301, 0]
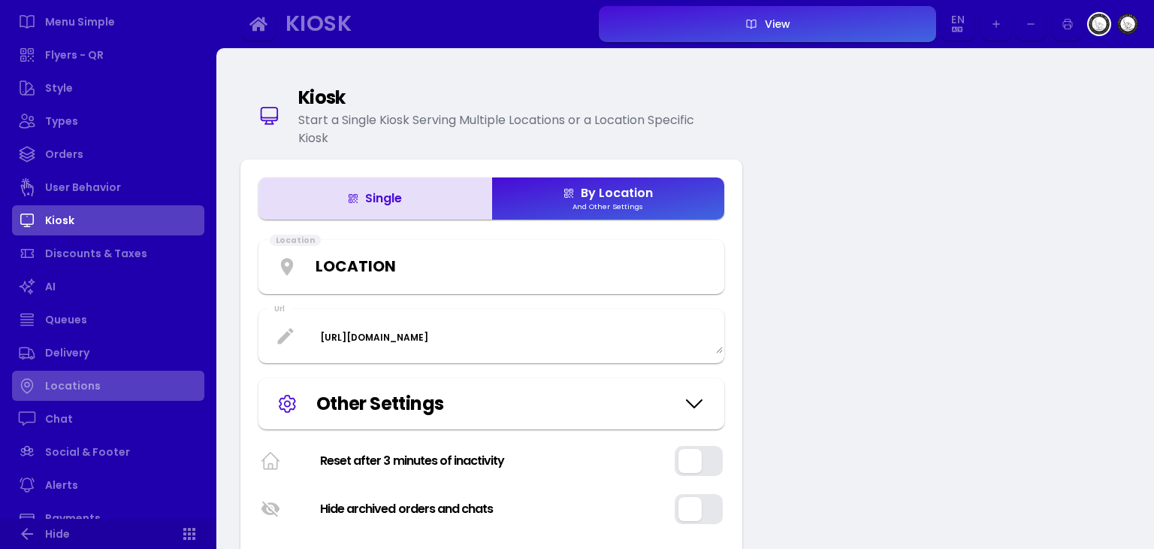
click at [83, 392] on link "Locations" at bounding box center [108, 385] width 192 height 30
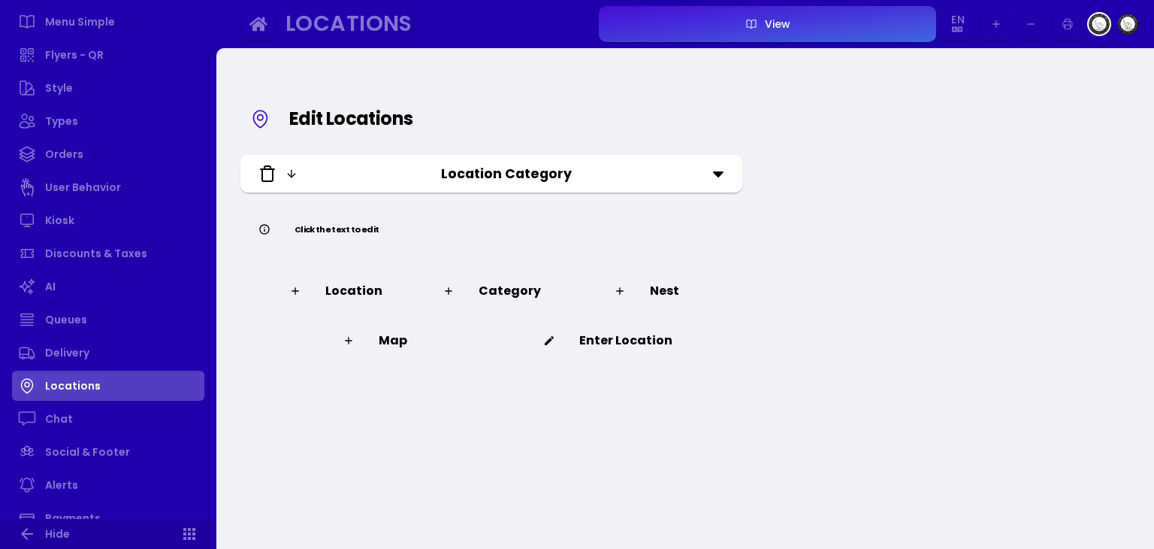
click at [715, 174] on icon at bounding box center [718, 174] width 11 height 6
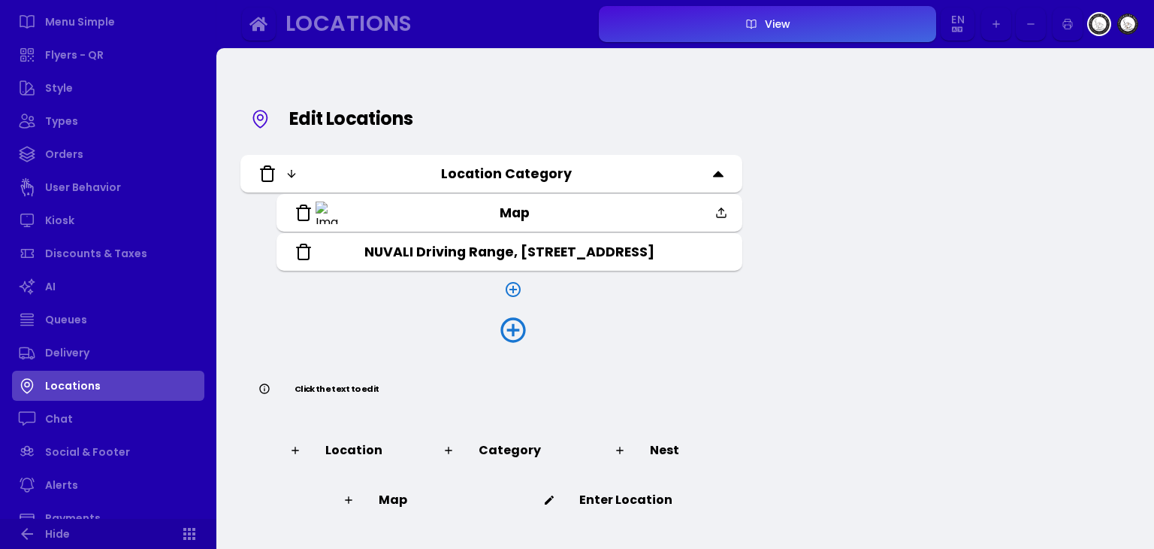
click at [634, 262] on div "NUVALI Driving Range, West Diversity Blvd, Nuvali Boulevard, Calamba, 4027 Lagu…" at bounding box center [510, 252] width 466 height 38
click at [636, 252] on input "NUVALI Driving Range, West Diversity Blvd, Nuvali Boulevard, Calamba, 4027 Lagu…" at bounding box center [510, 252] width 388 height 20
click at [417, 271] on div "Map NUVALI Driving Range, West Diversity Blvd, Nuvali Boulevard, Calamba, 4027 …" at bounding box center [510, 273] width 466 height 159
click at [693, 343] on button "button" at bounding box center [513, 329] width 466 height 39
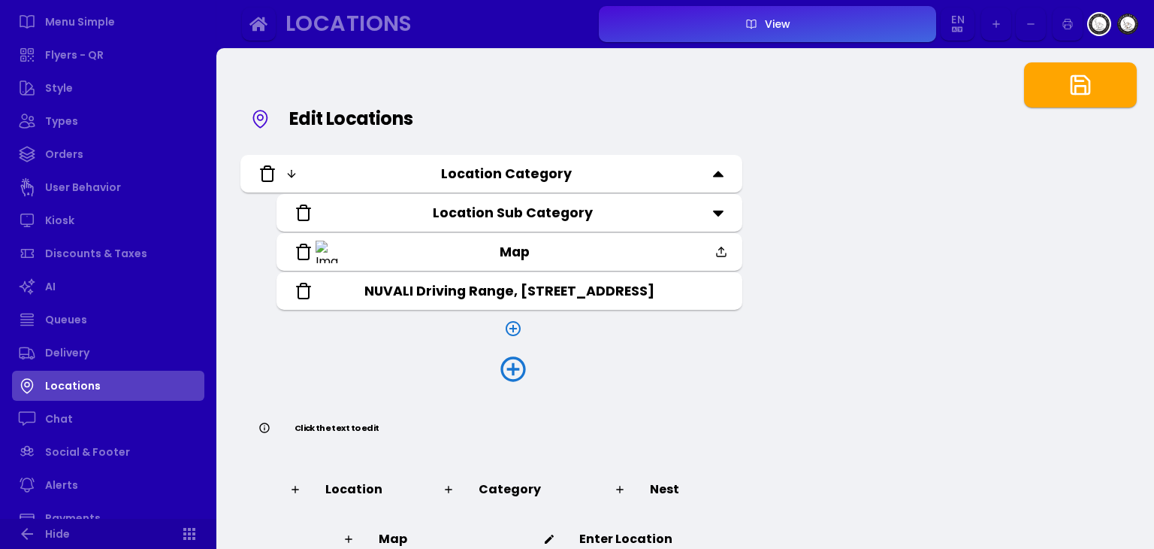
click at [301, 213] on icon at bounding box center [304, 213] width 18 height 18
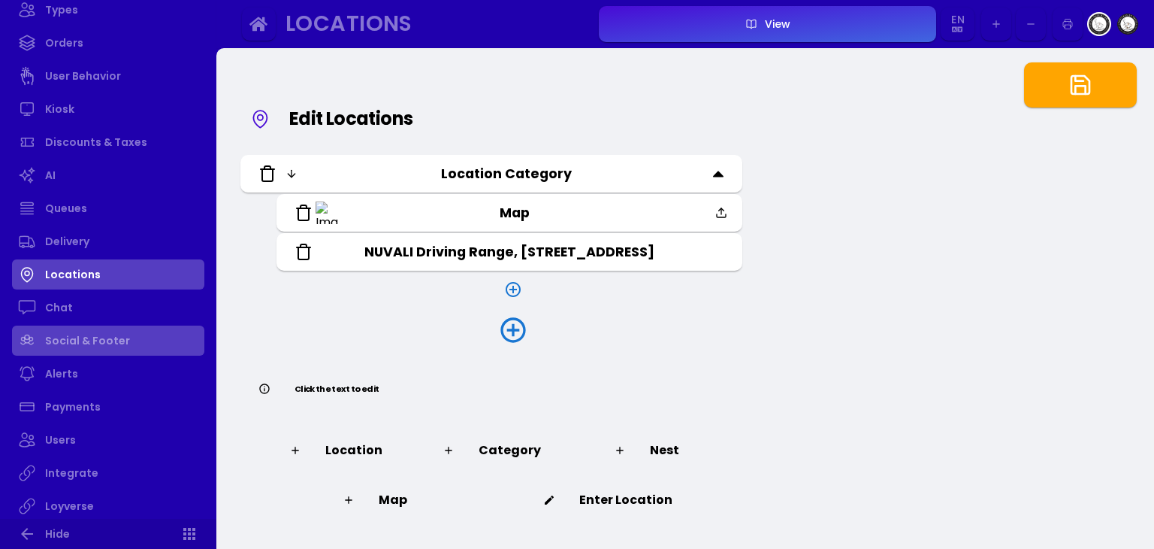
scroll to position [451, 0]
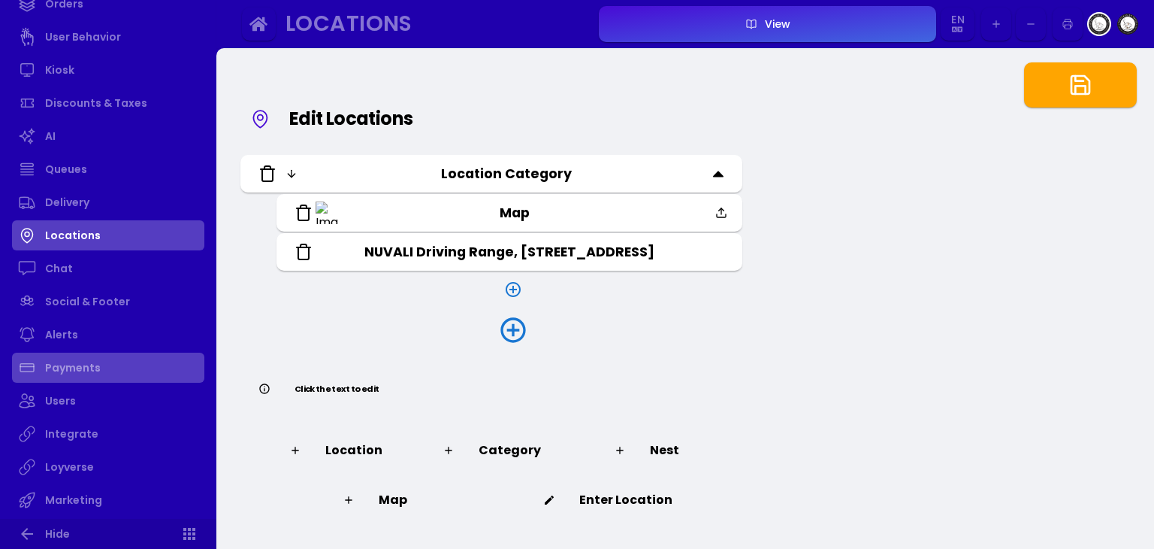
click at [86, 376] on link "Payments" at bounding box center [108, 367] width 192 height 30
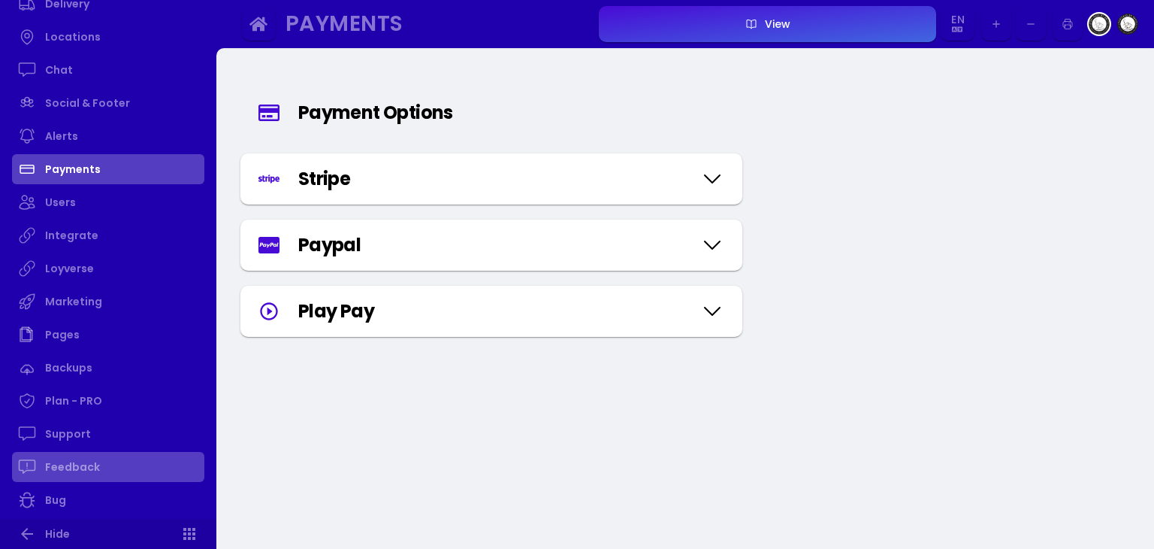
scroll to position [676, 0]
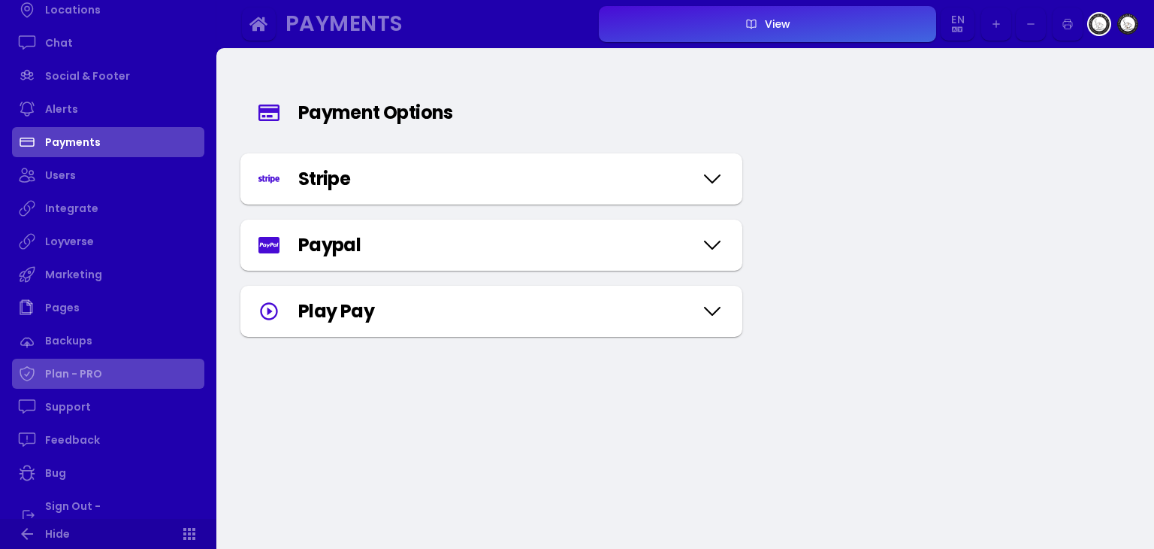
click at [85, 376] on link "Plan - PRO" at bounding box center [108, 373] width 192 height 30
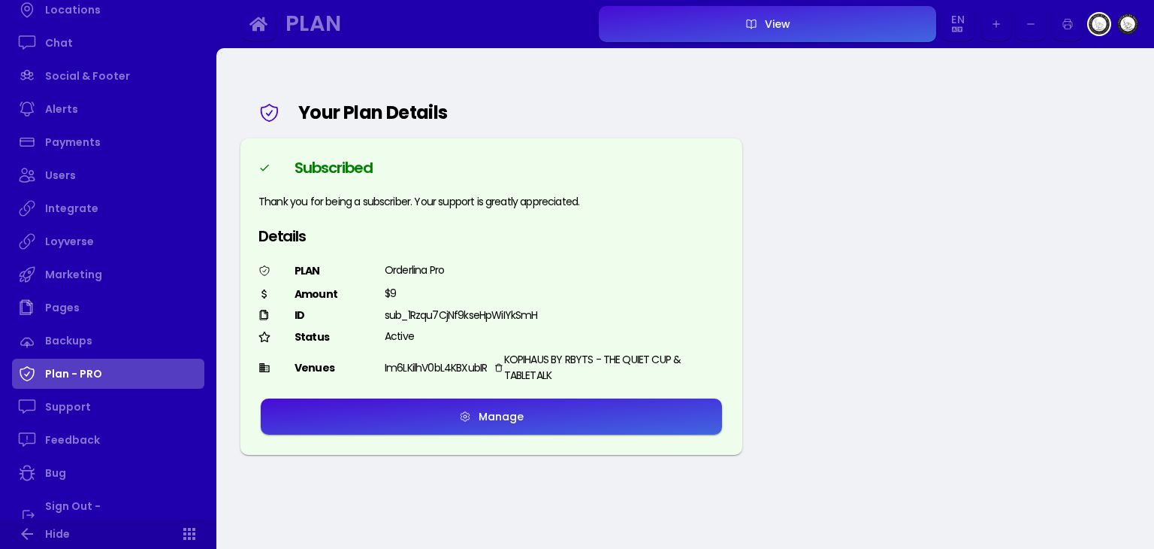
click at [505, 419] on div "Manage" at bounding box center [497, 416] width 53 height 11
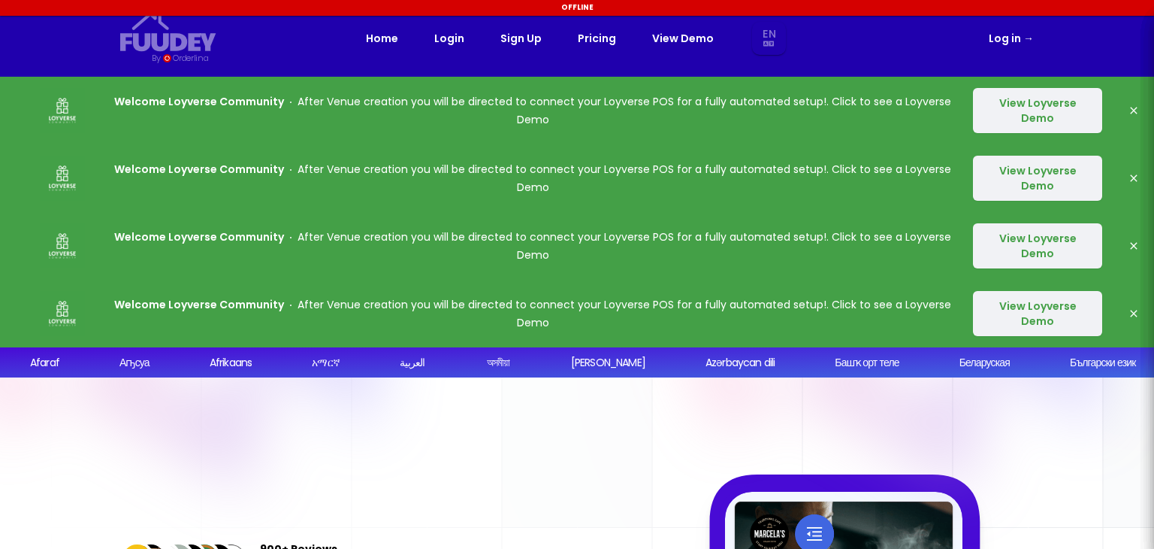
select select "en"
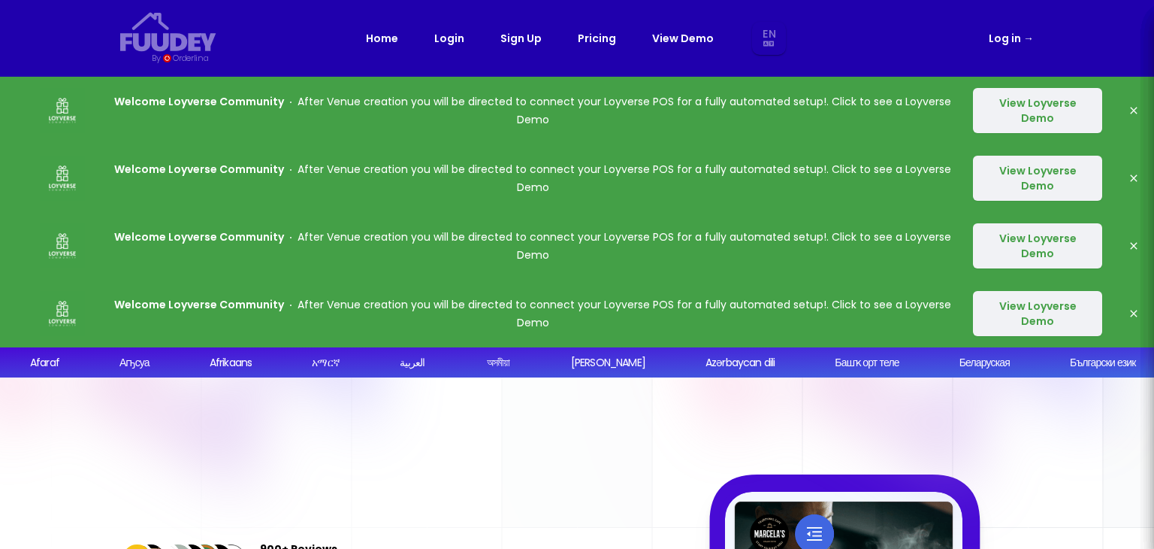
select select "en"
click at [458, 37] on link "Login" at bounding box center [449, 38] width 30 height 18
select select "en"
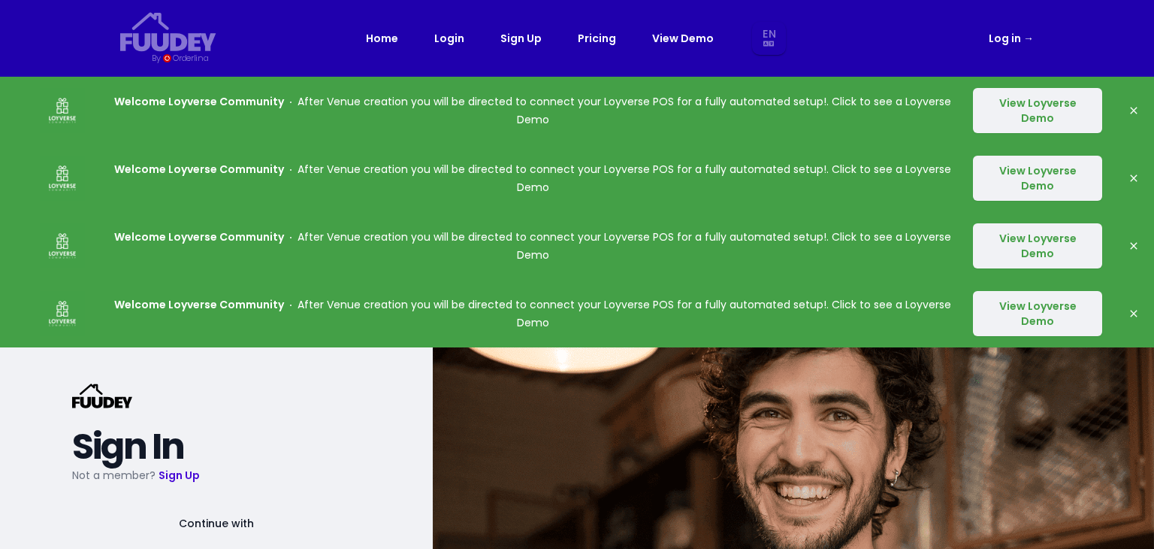
select select "en"
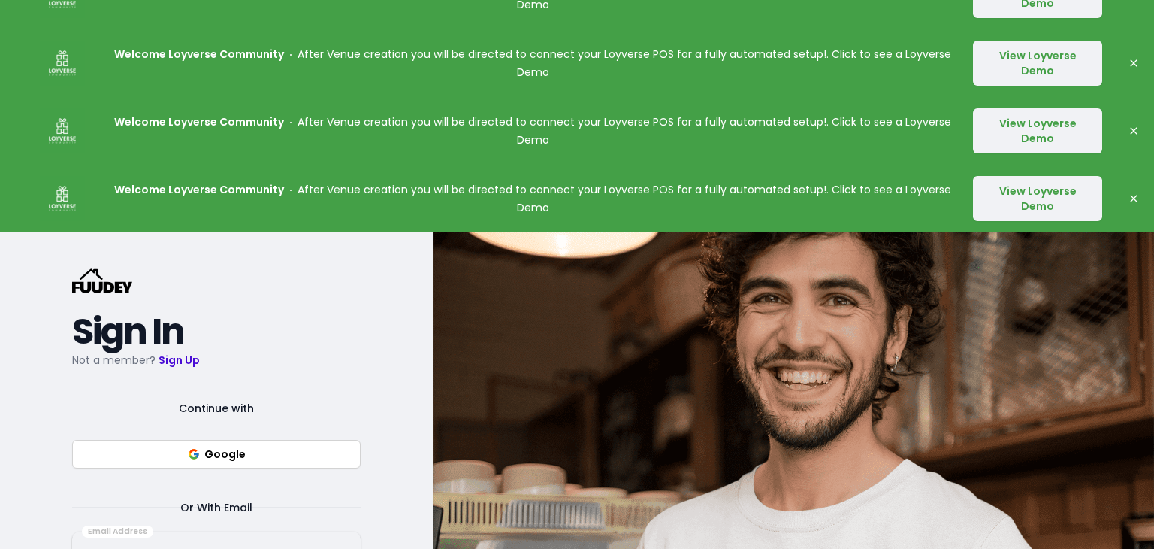
scroll to position [150, 0]
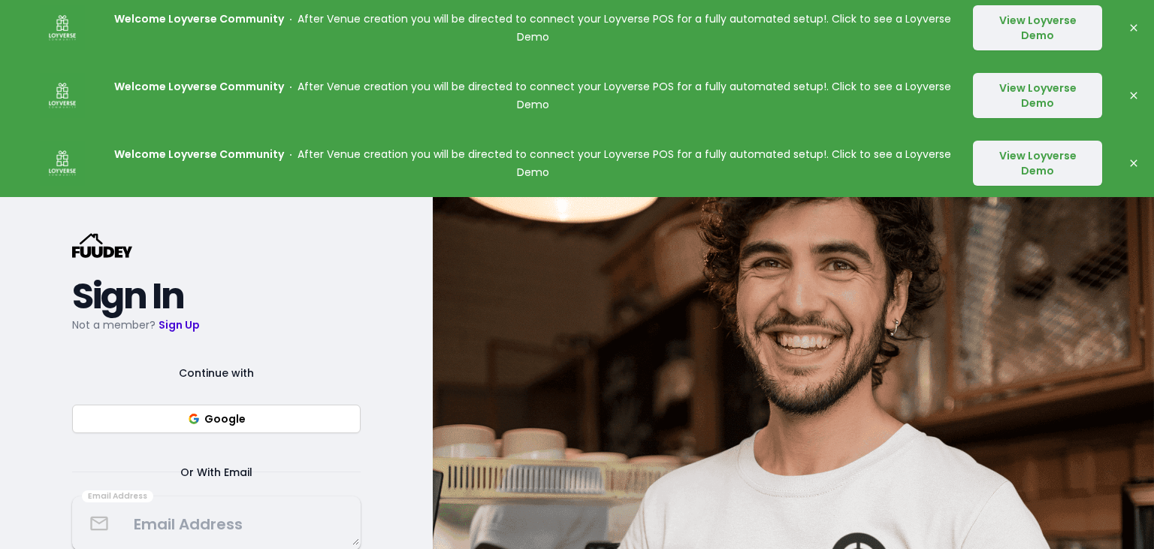
click at [294, 424] on button "Google" at bounding box center [216, 418] width 289 height 29
select select "en"
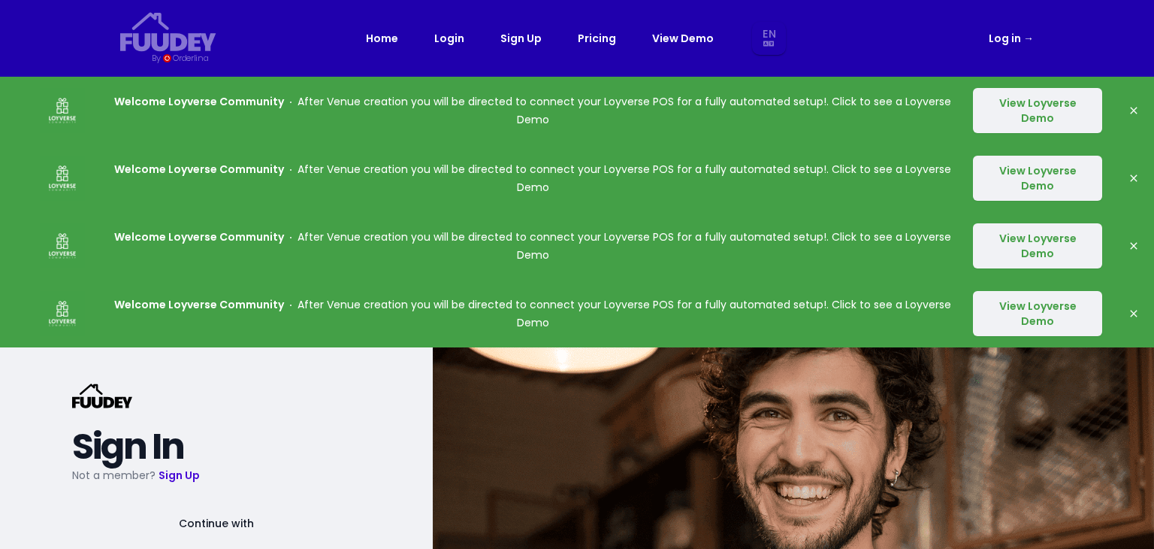
select select "en"
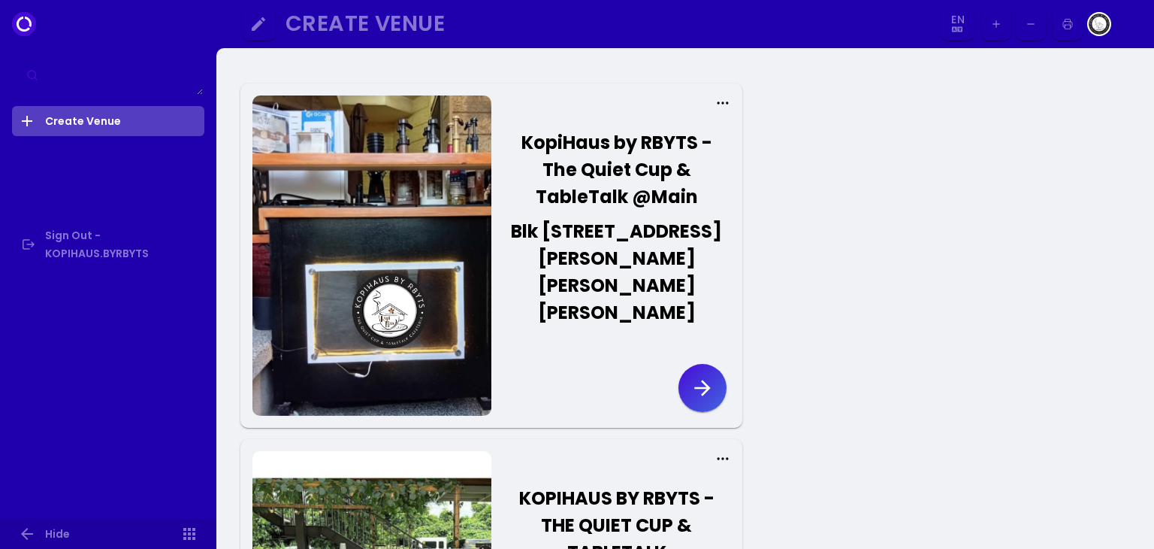
click at [709, 376] on icon "button" at bounding box center [703, 388] width 24 height 24
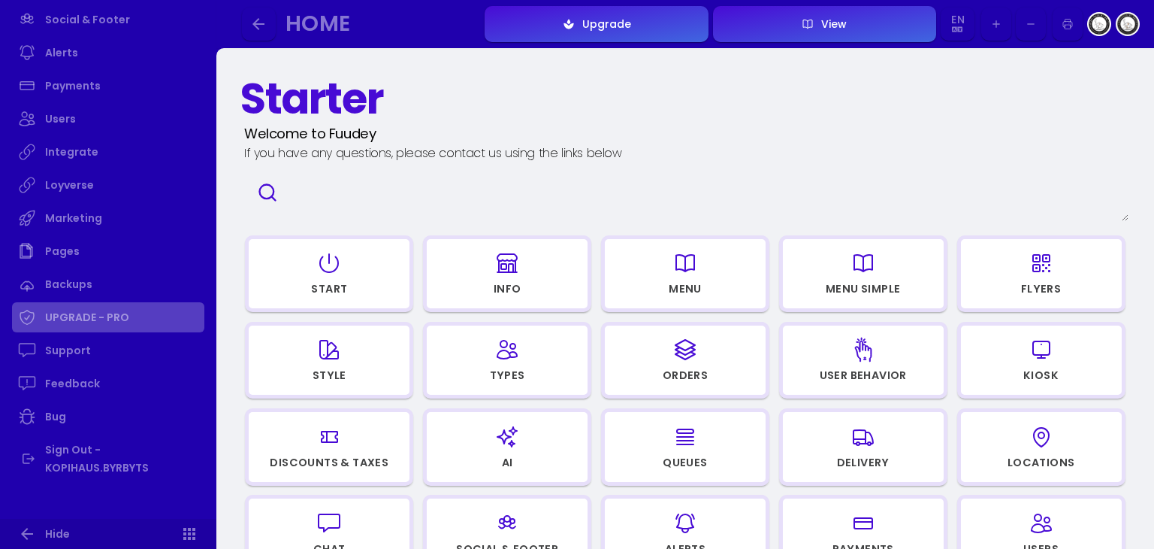
scroll to position [751, 0]
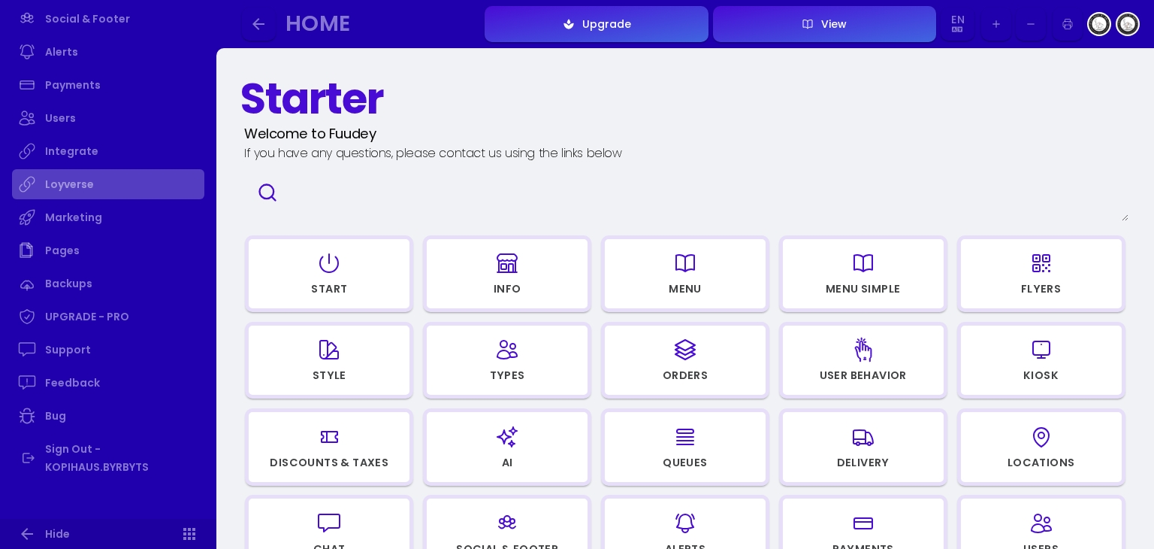
click at [81, 182] on link "Loyverse" at bounding box center [108, 184] width 192 height 30
select select "7c49eb8e-a025-4d9c-b02c-1cd03a391d75"
select select "c4840b10-f2b3-4bed-a343-0993278e26a9"
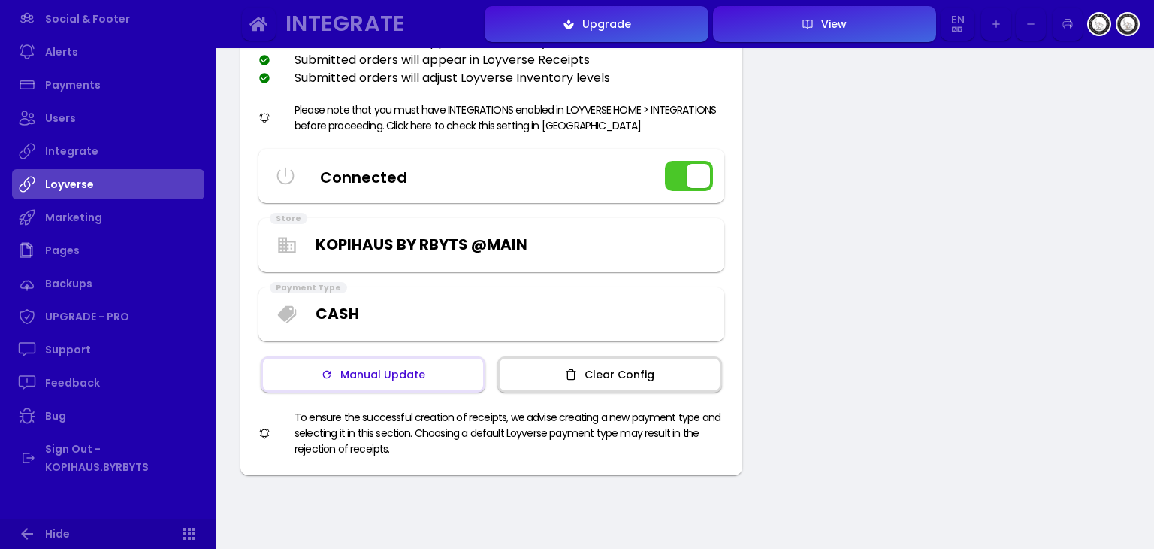
scroll to position [225, 0]
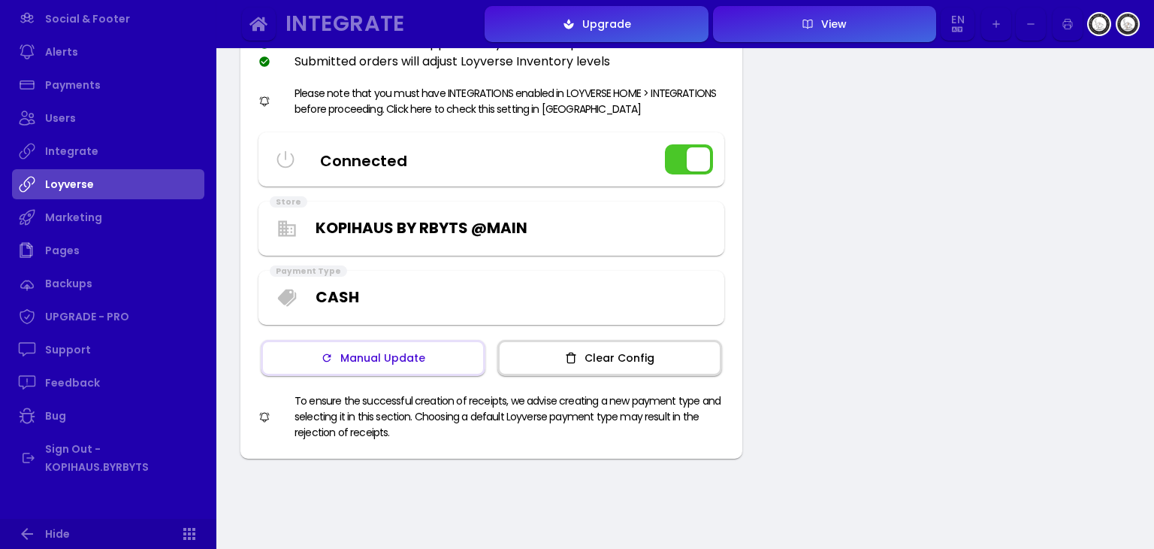
click at [448, 352] on button "Manual Update" at bounding box center [373, 358] width 225 height 36
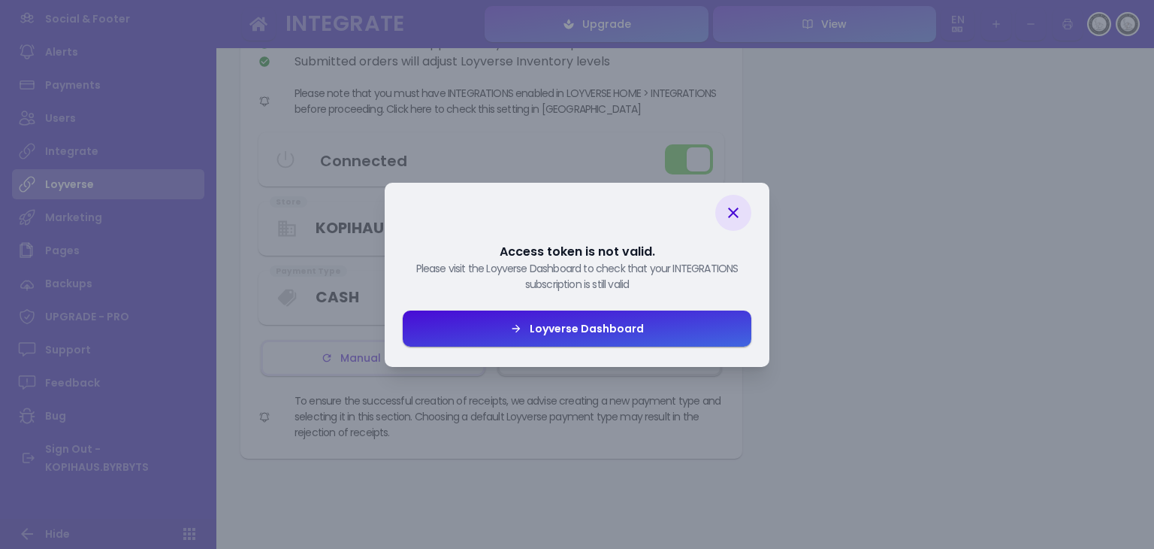
click at [600, 326] on div "Loyverse Dashboard" at bounding box center [583, 328] width 122 height 11
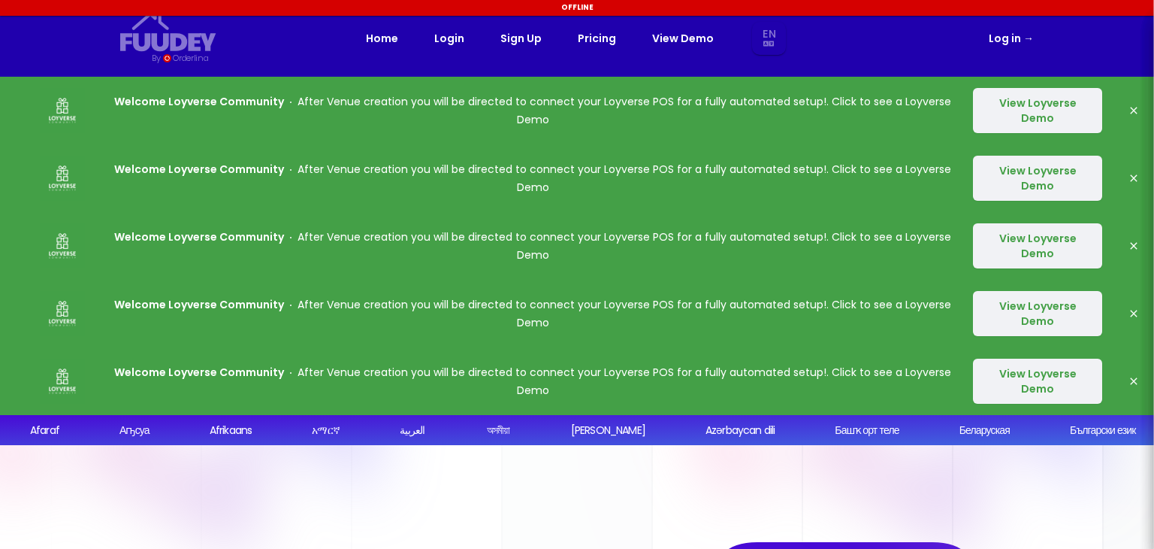
select select "en"
click at [449, 44] on link "Login" at bounding box center [449, 38] width 30 height 18
select select "en"
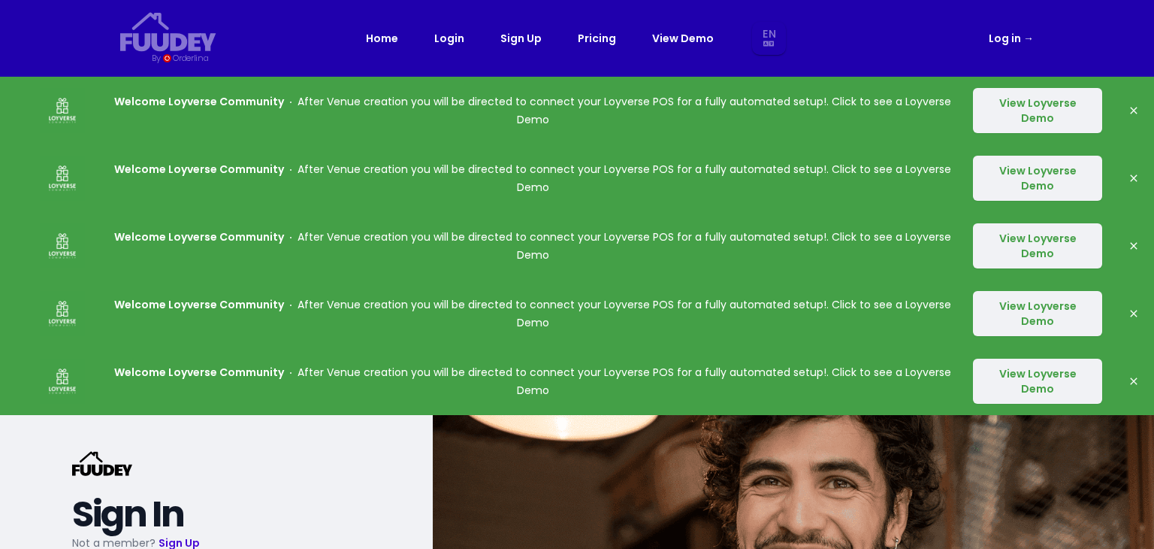
select select "en"
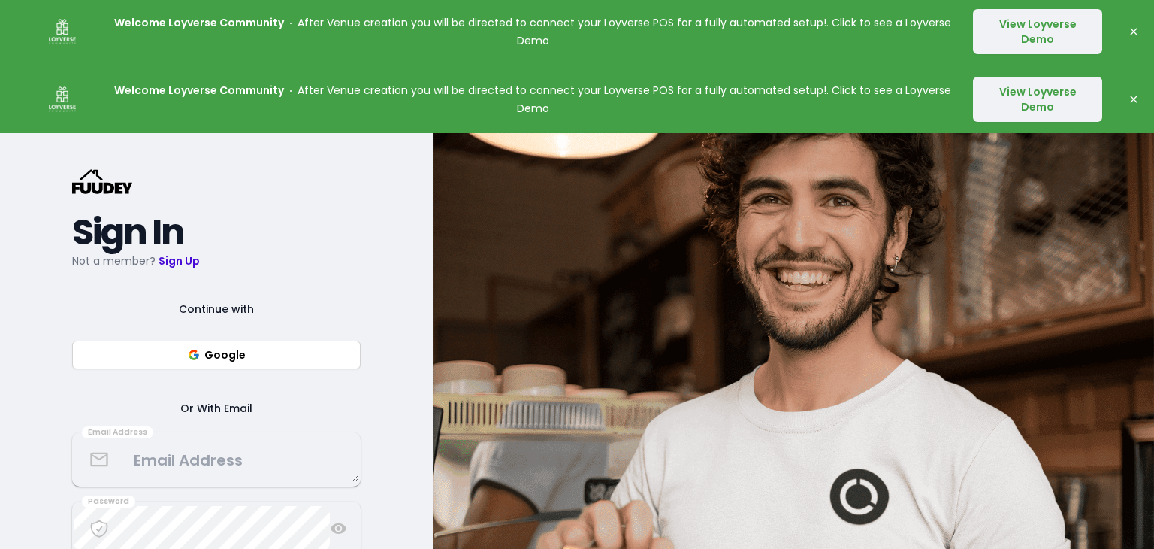
scroll to position [301, 0]
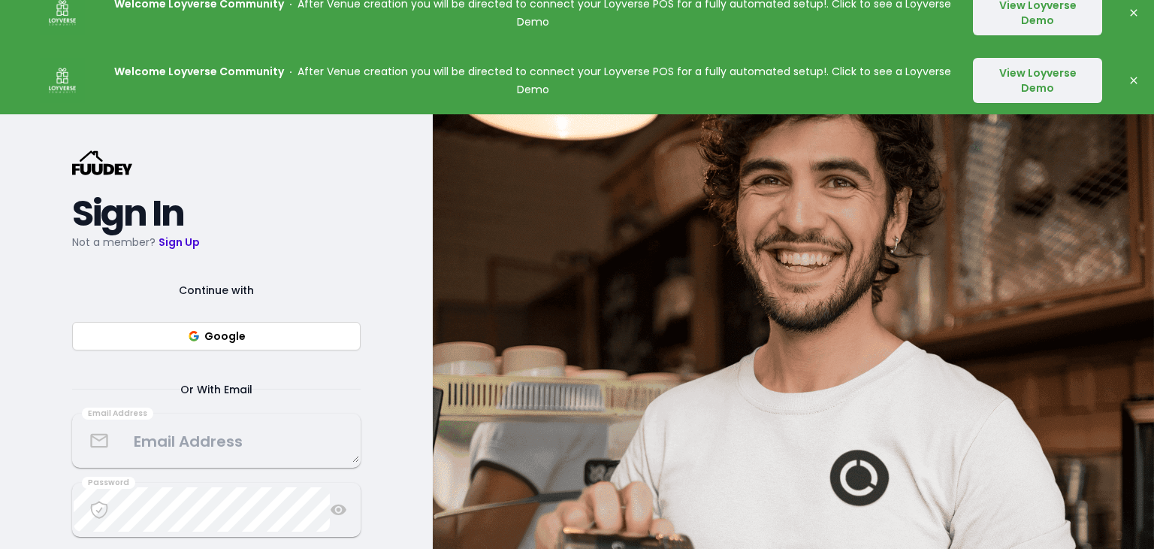
click at [264, 343] on button "Google" at bounding box center [216, 336] width 289 height 29
select select "en"
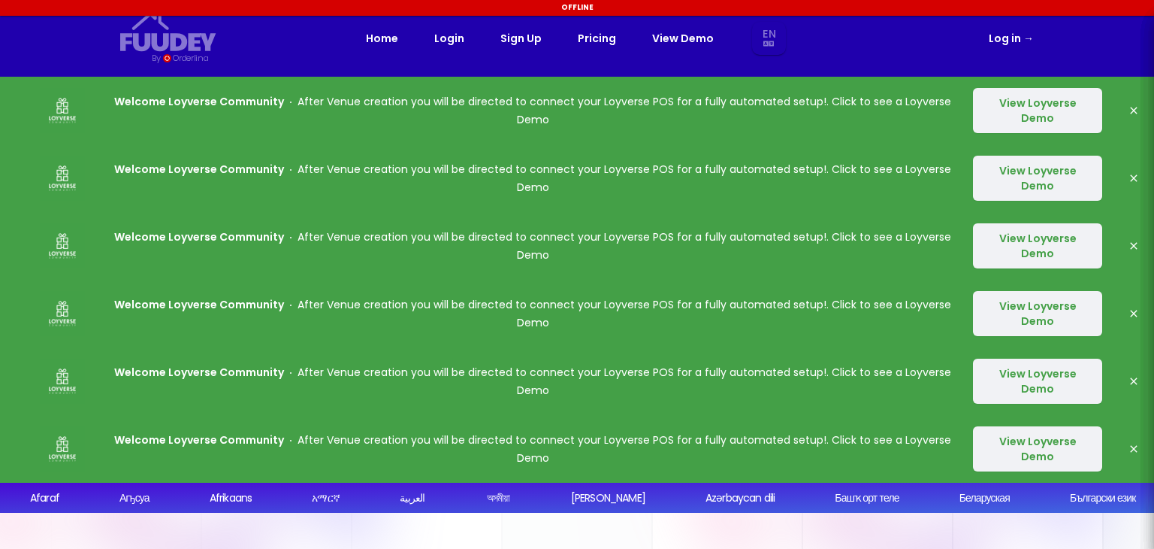
select select "en"
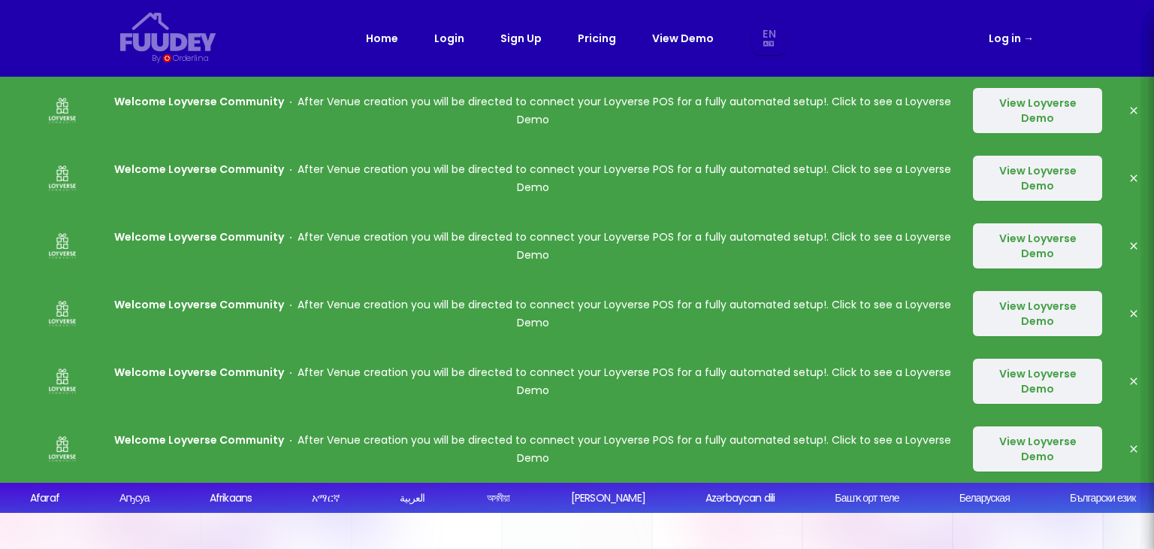
select select "en"
click at [455, 40] on link "Login" at bounding box center [449, 38] width 30 height 18
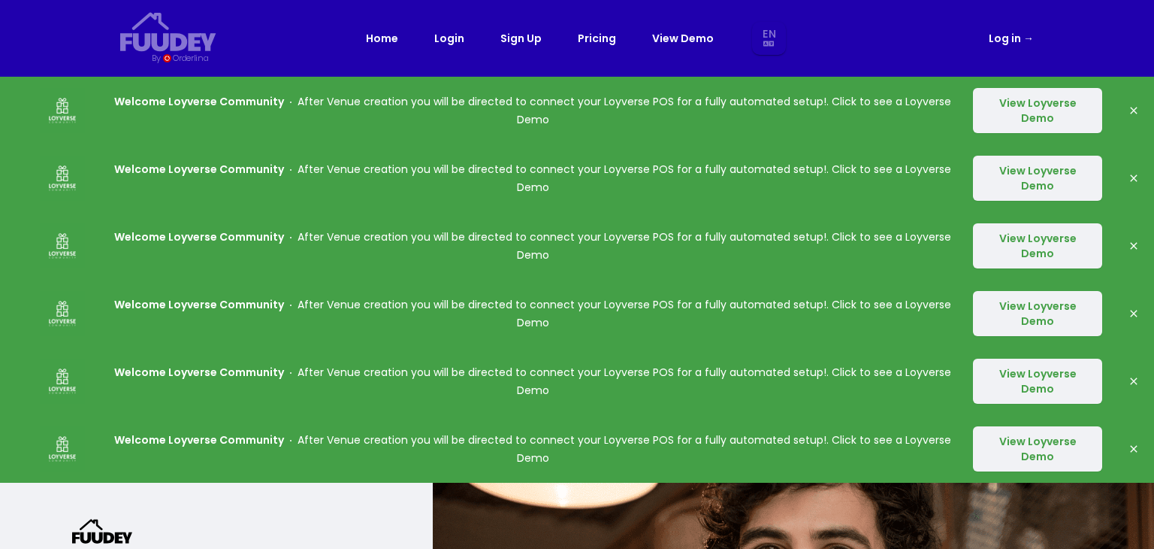
select select "en"
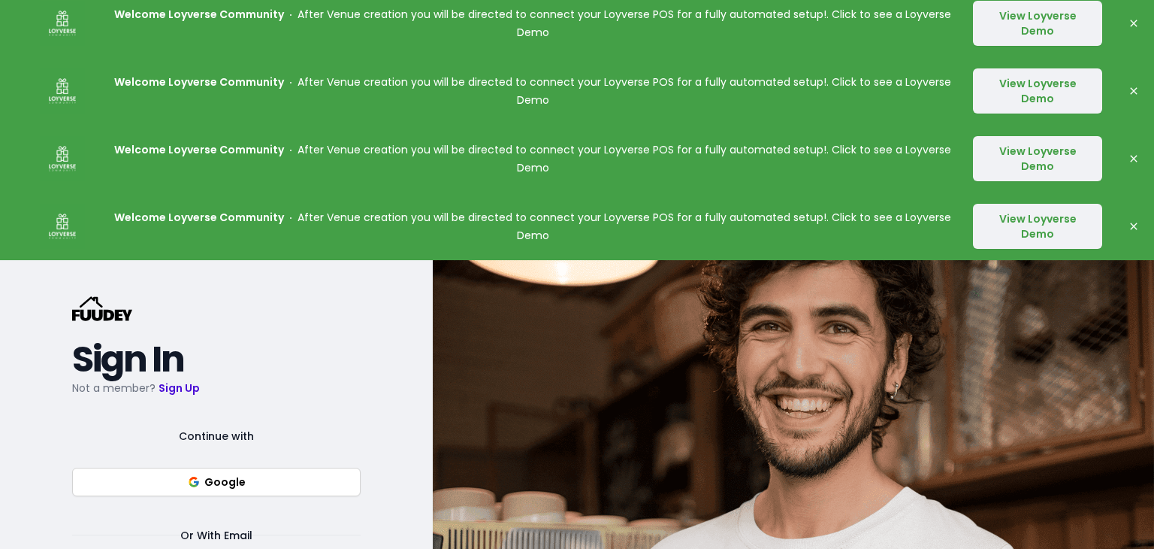
scroll to position [225, 0]
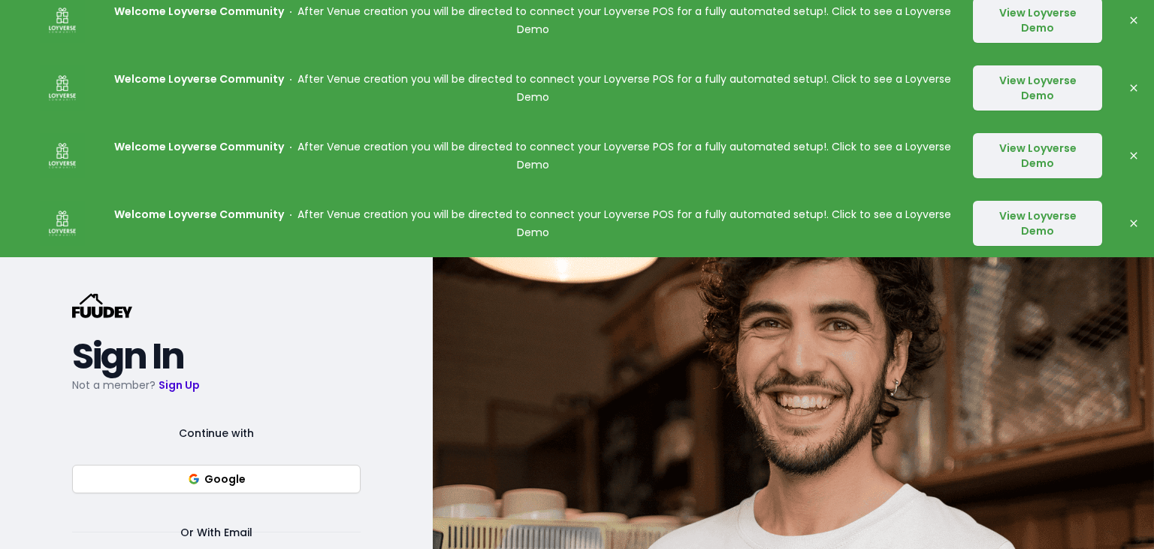
click at [200, 479] on icon "button" at bounding box center [194, 479] width 12 height 12
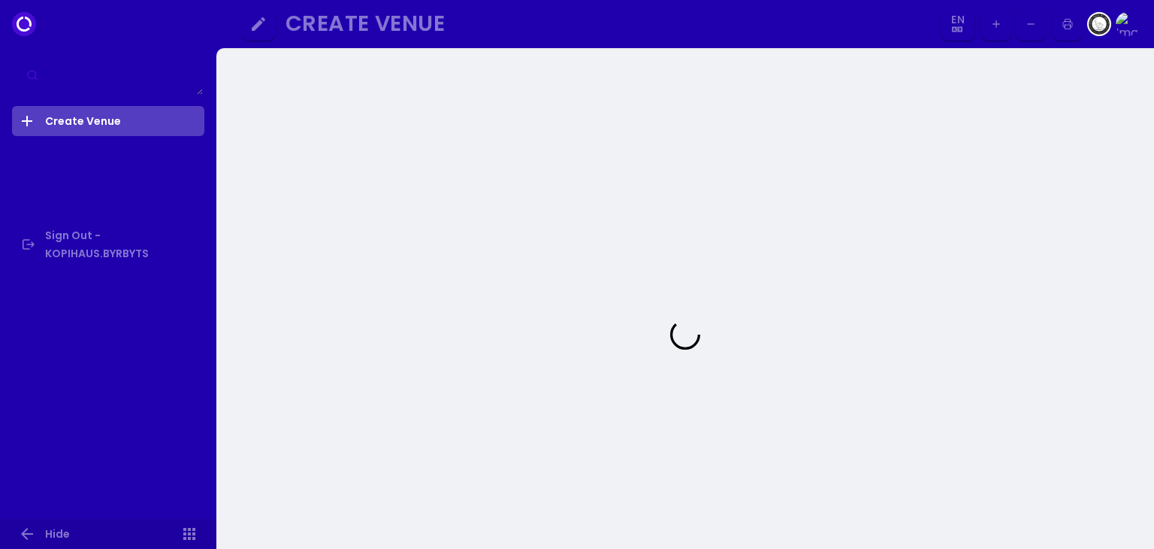
select select "en"
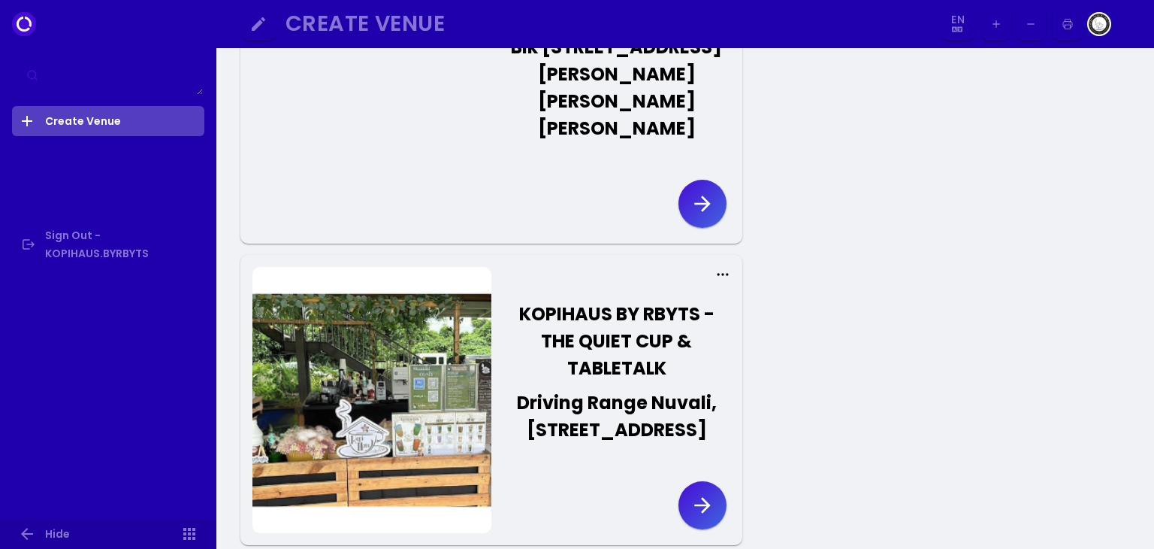
scroll to position [225, 0]
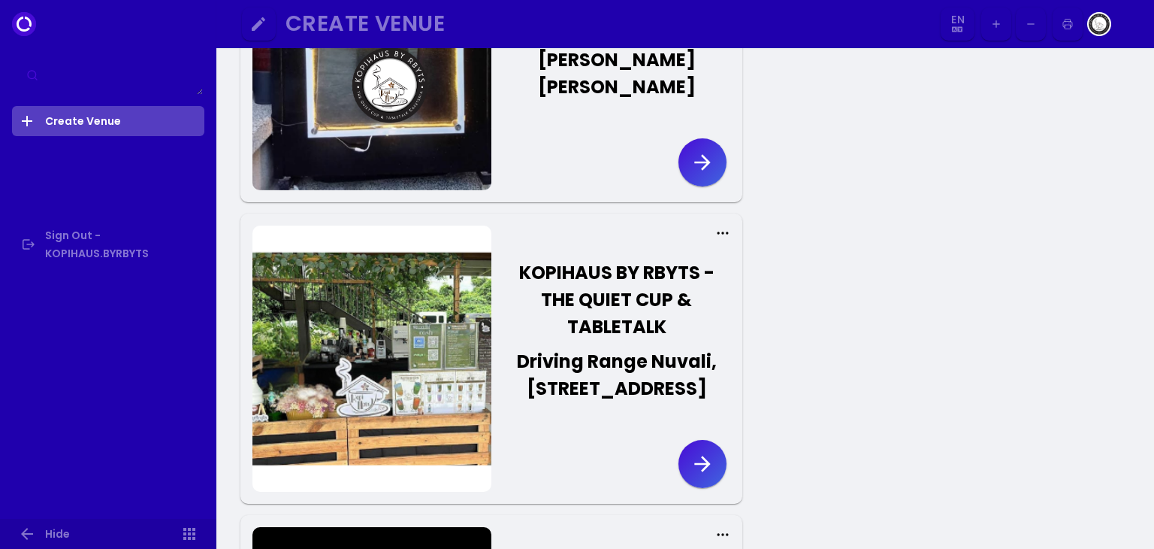
click at [697, 476] on icon "button" at bounding box center [703, 464] width 24 height 24
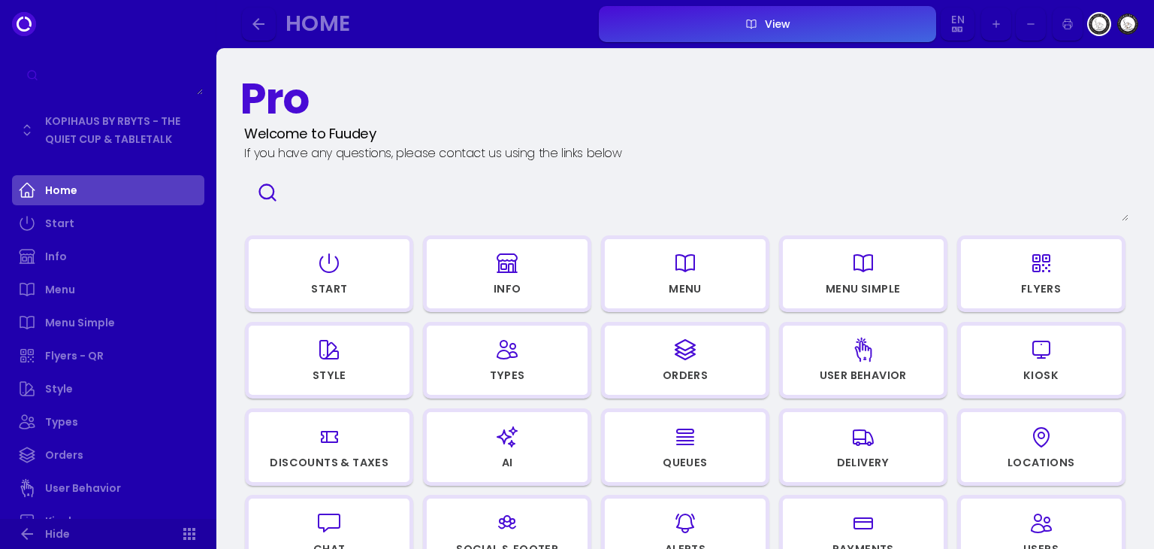
click at [553, 379] on div "Types" at bounding box center [507, 377] width 159 height 20
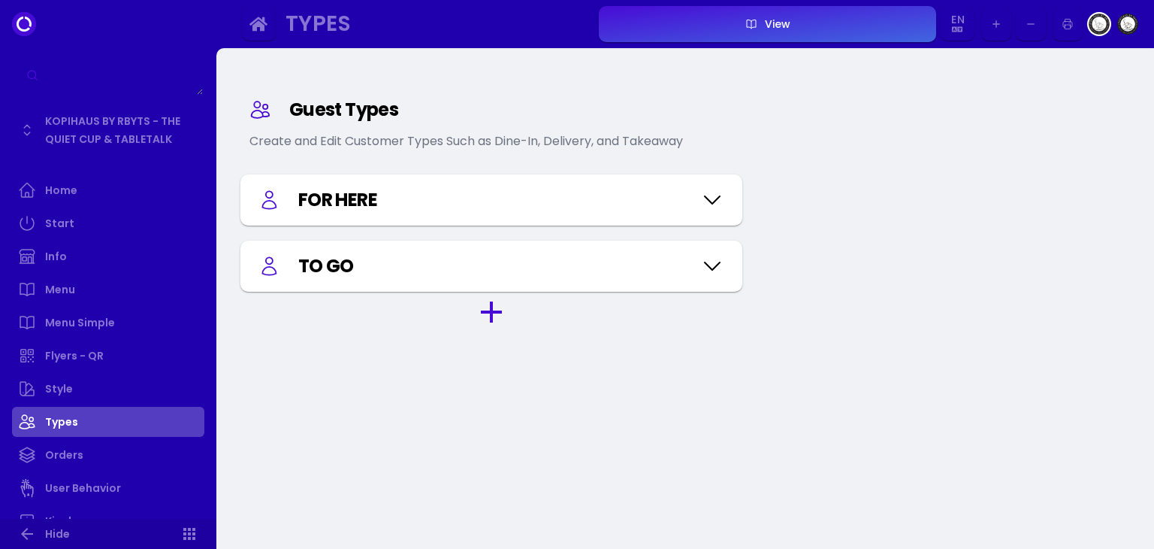
click at [710, 202] on icon at bounding box center [712, 200] width 15 height 8
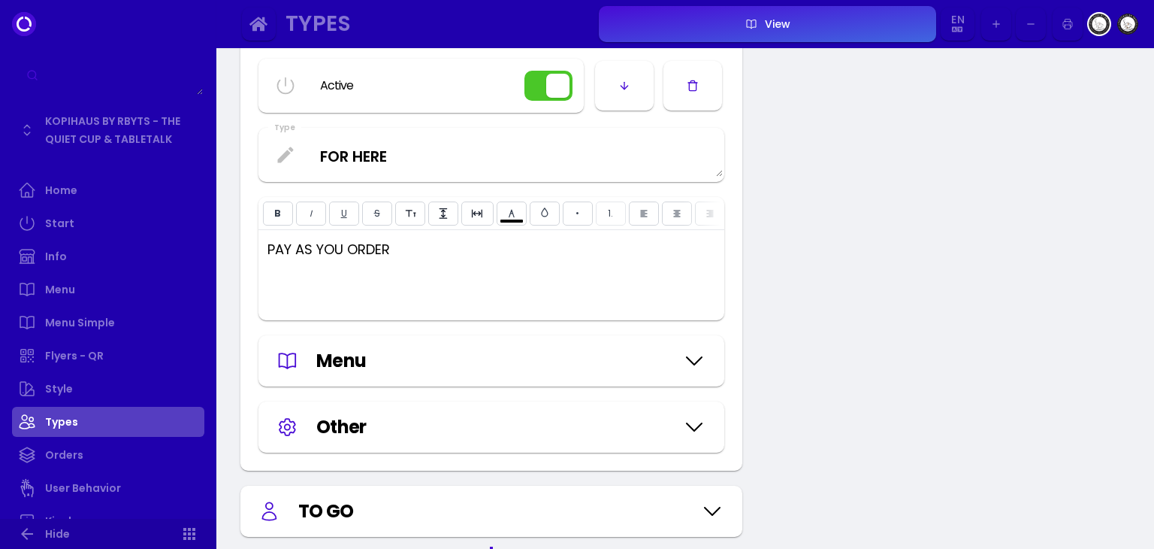
scroll to position [225, 0]
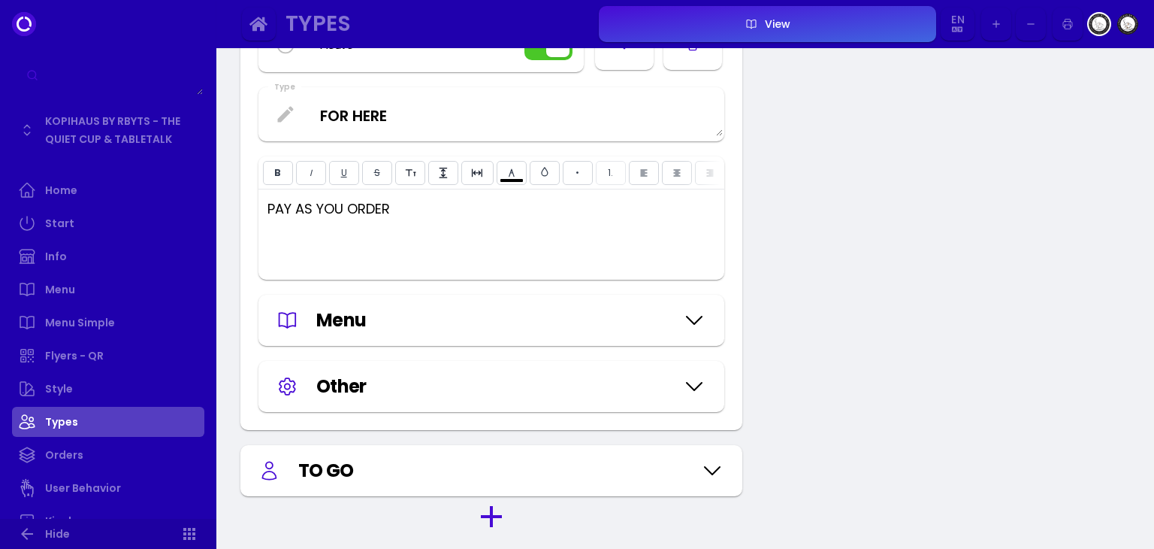
click at [697, 390] on icon at bounding box center [694, 387] width 15 height 8
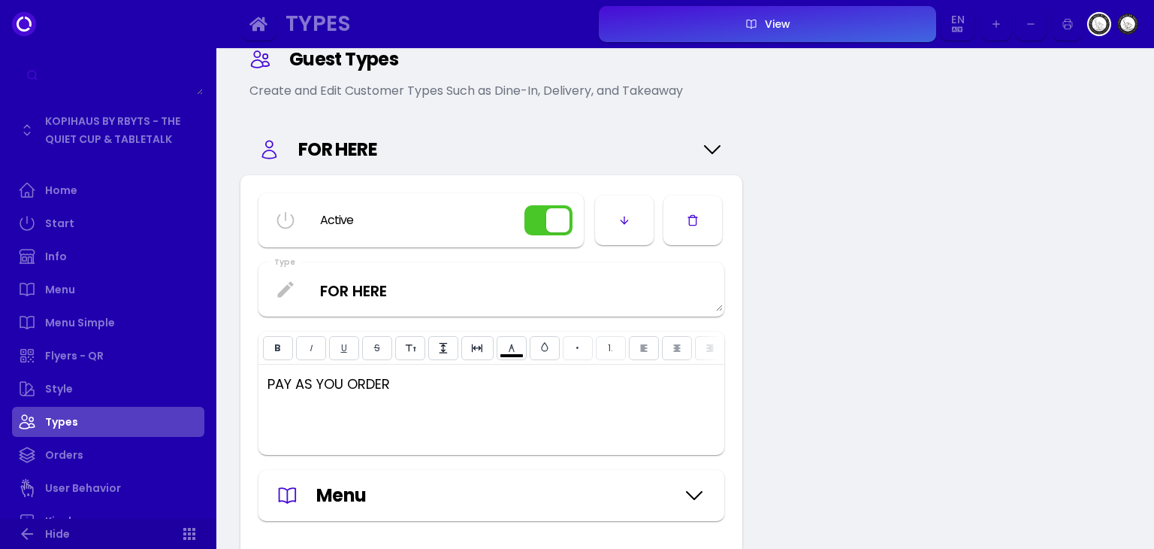
scroll to position [150, 0]
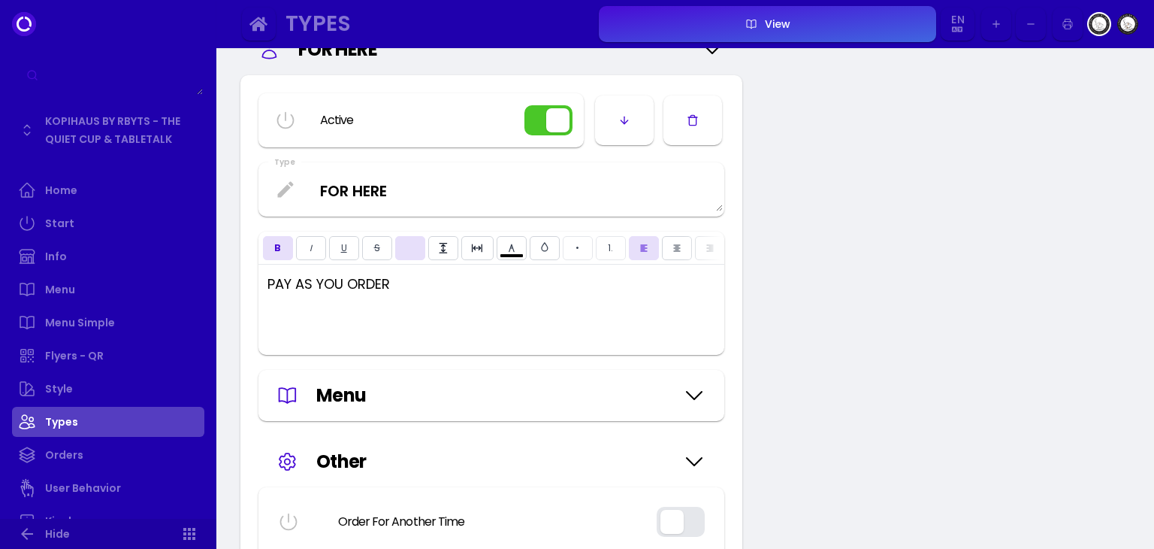
click at [691, 401] on icon at bounding box center [694, 395] width 24 height 75
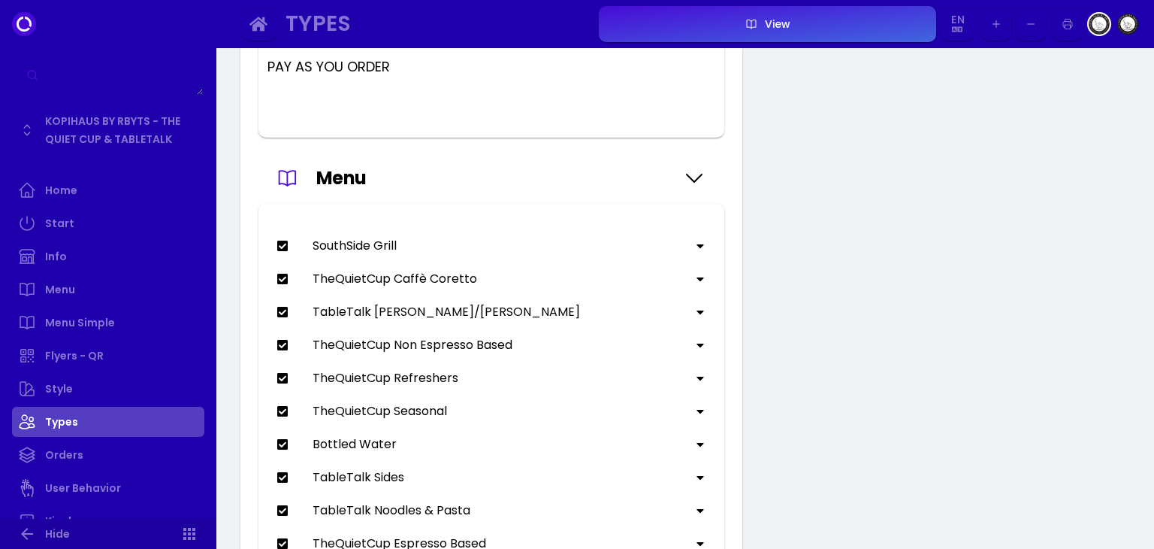
scroll to position [376, 0]
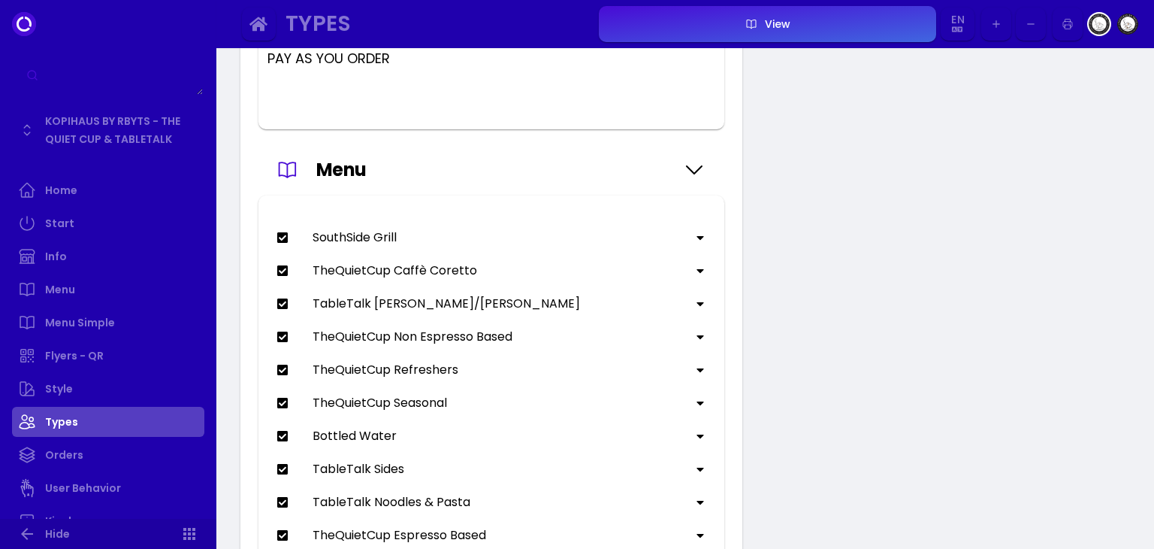
click at [697, 240] on icon at bounding box center [700, 238] width 7 height 4
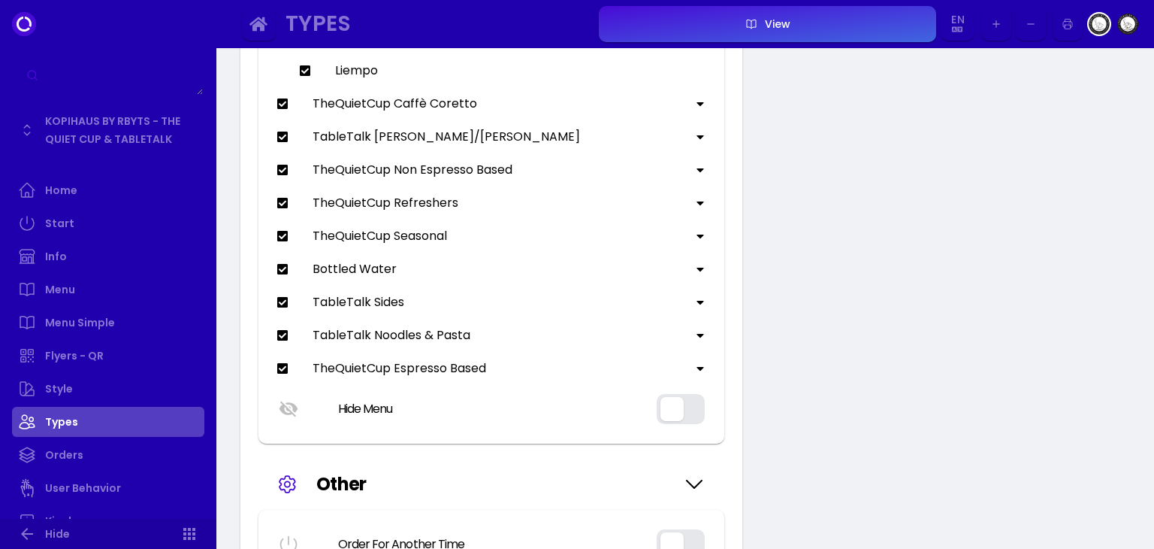
scroll to position [676, 0]
click at [697, 141] on icon at bounding box center [700, 135] width 12 height 12
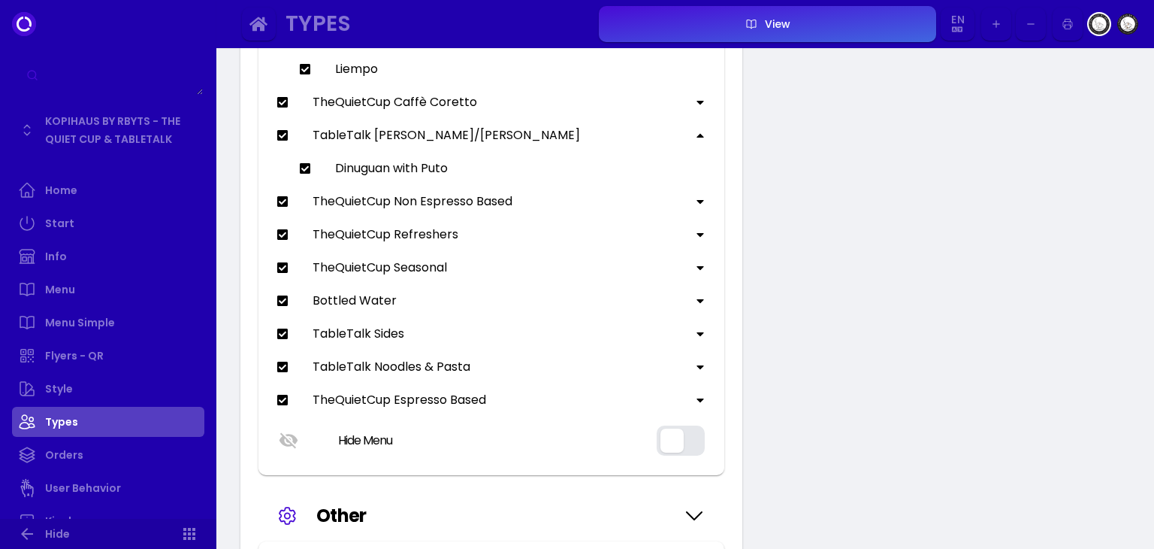
click at [697, 138] on icon at bounding box center [700, 136] width 7 height 4
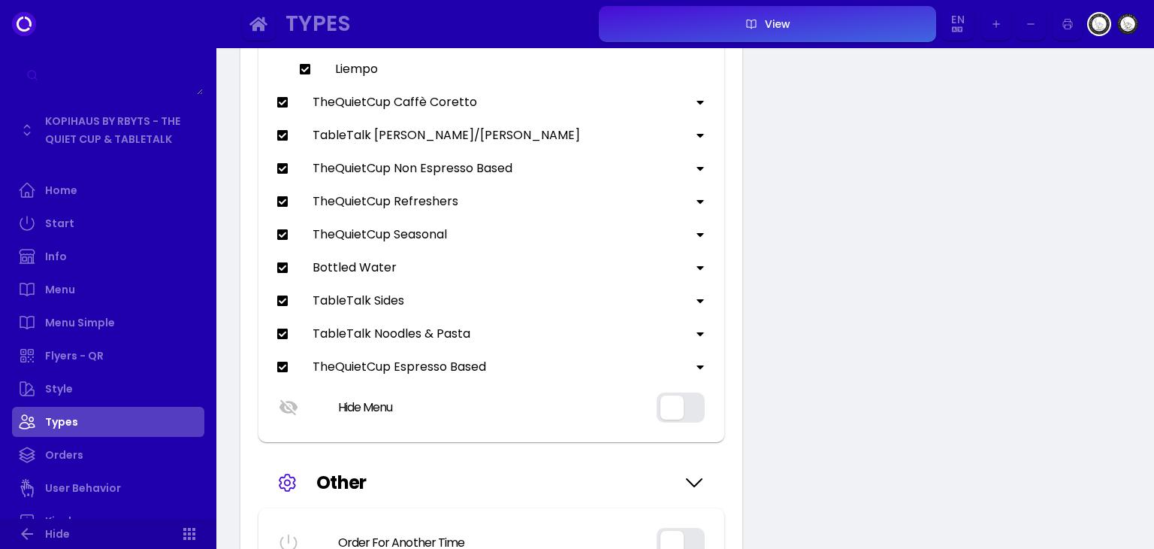
type input "#ffffff"
